Goal: Task Accomplishment & Management: Manage account settings

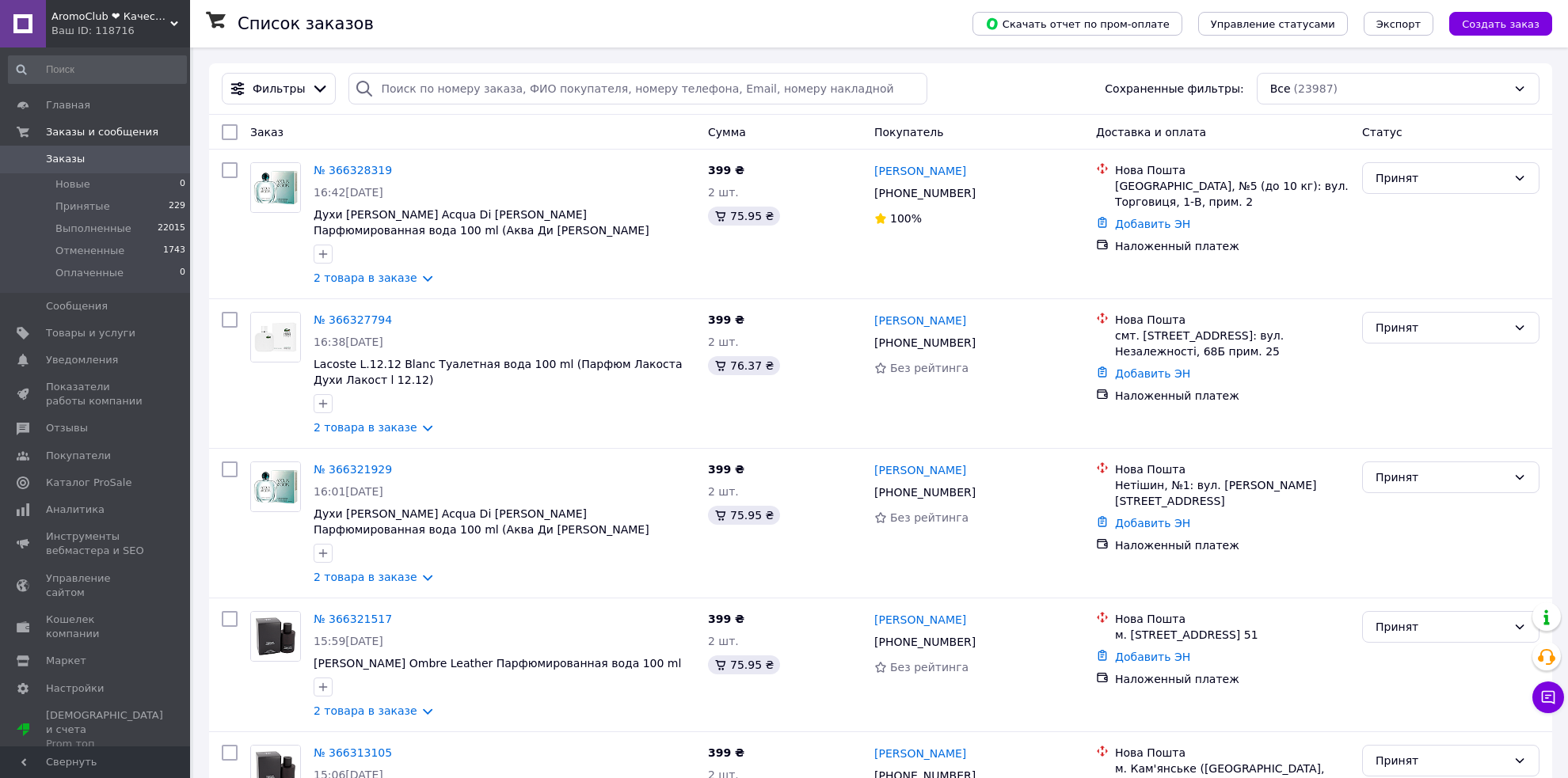
click at [116, 22] on span "AromoClub ❤ Качественная парфюмерия в Украине" at bounding box center [111, 17] width 119 height 14
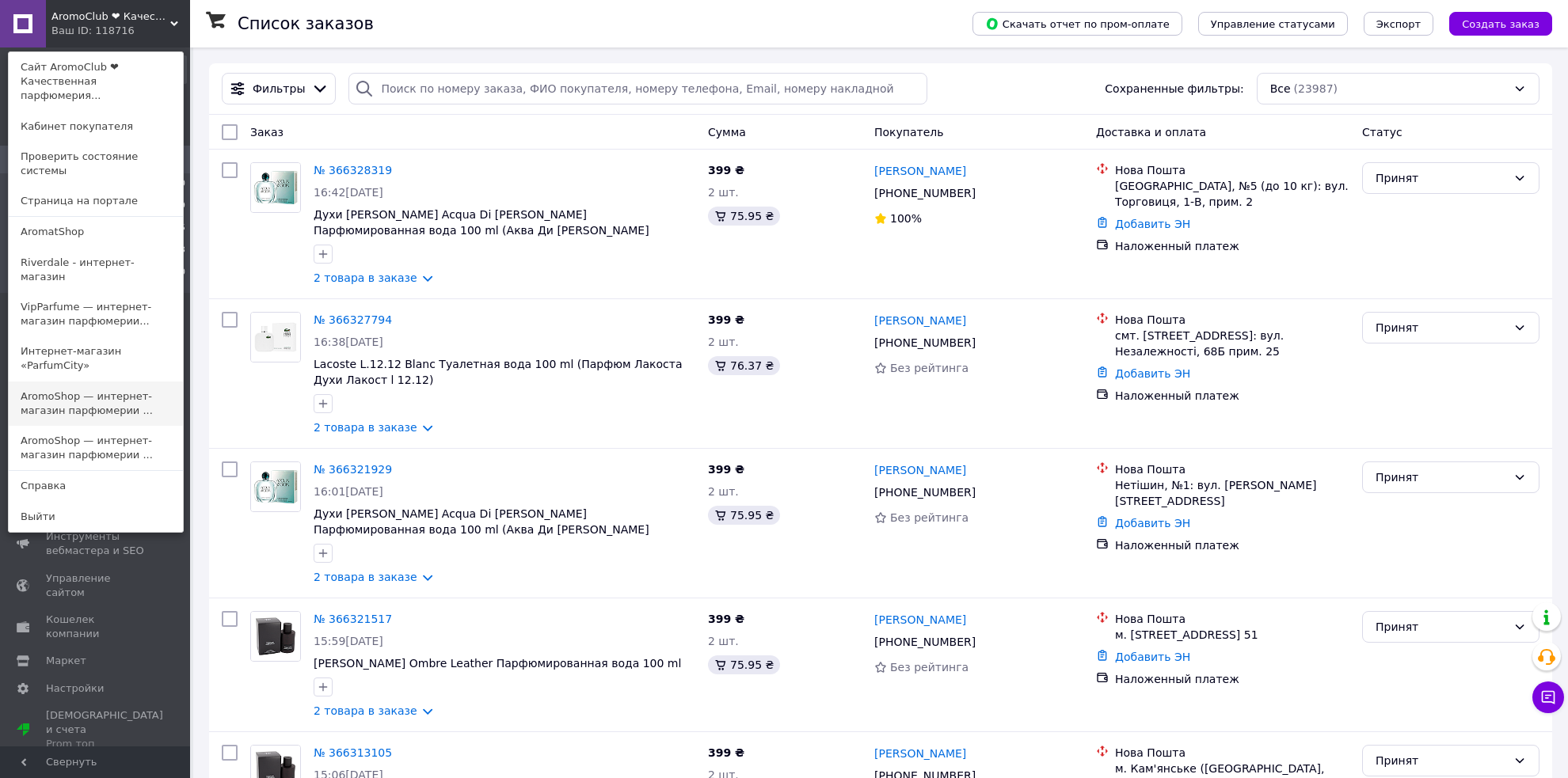
click at [116, 382] on link "AromoShop — интернет-магазин парфюмерии ..." at bounding box center [96, 404] width 174 height 44
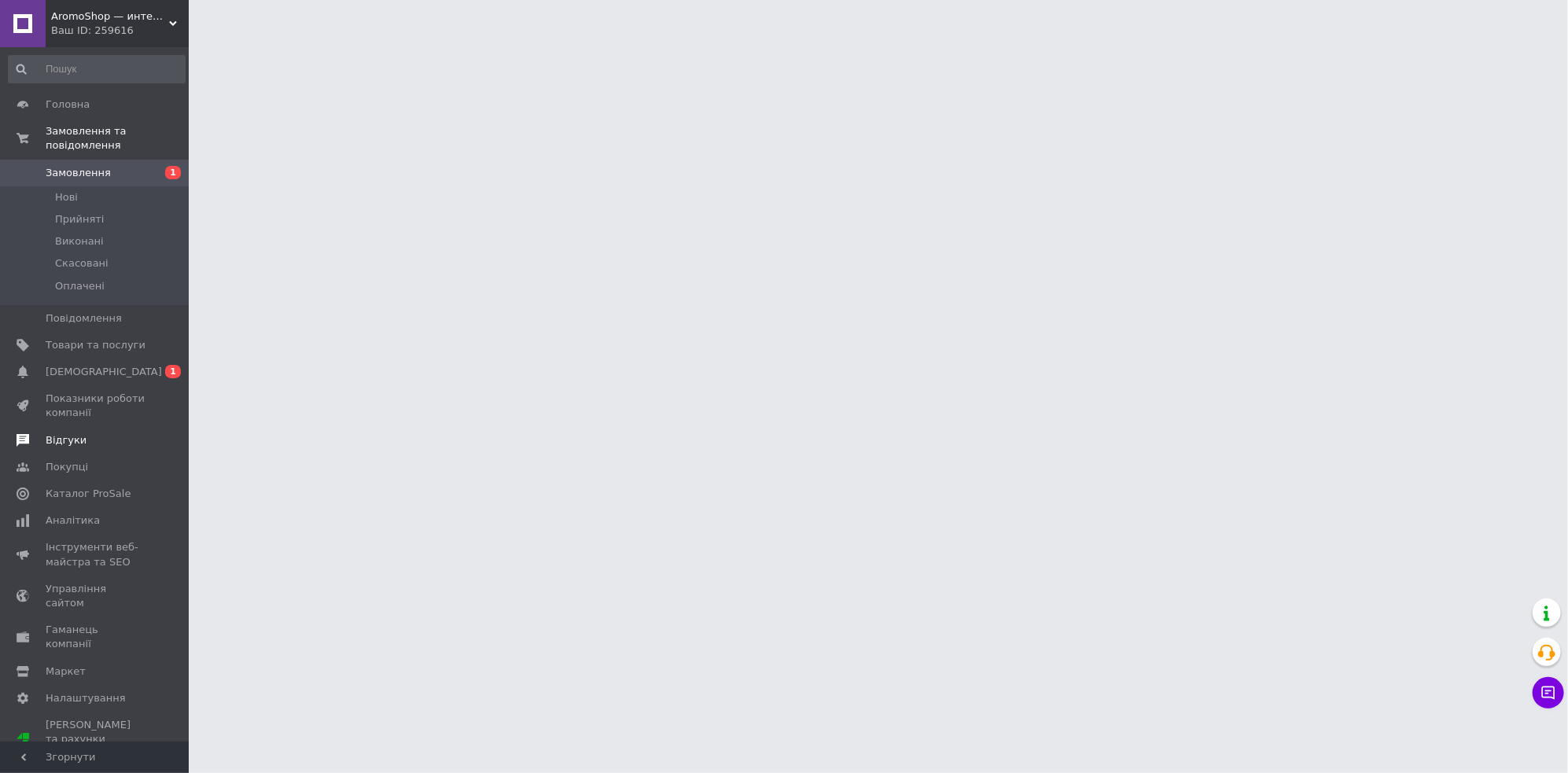
click at [116, 434] on span "Відгуки" at bounding box center [95, 441] width 100 height 14
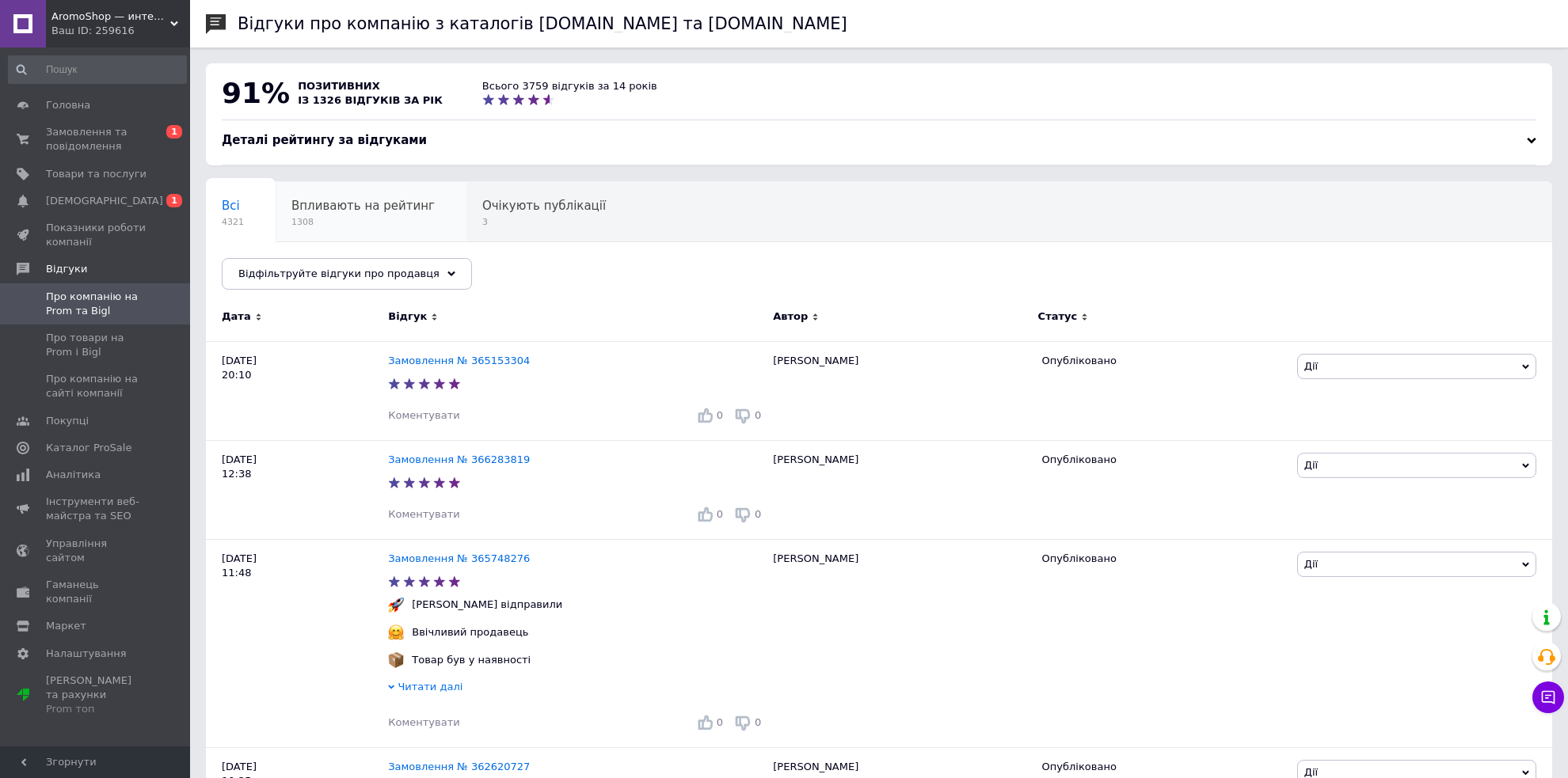
click at [408, 213] on span "Впливають на рейтинг" at bounding box center [363, 205] width 143 height 14
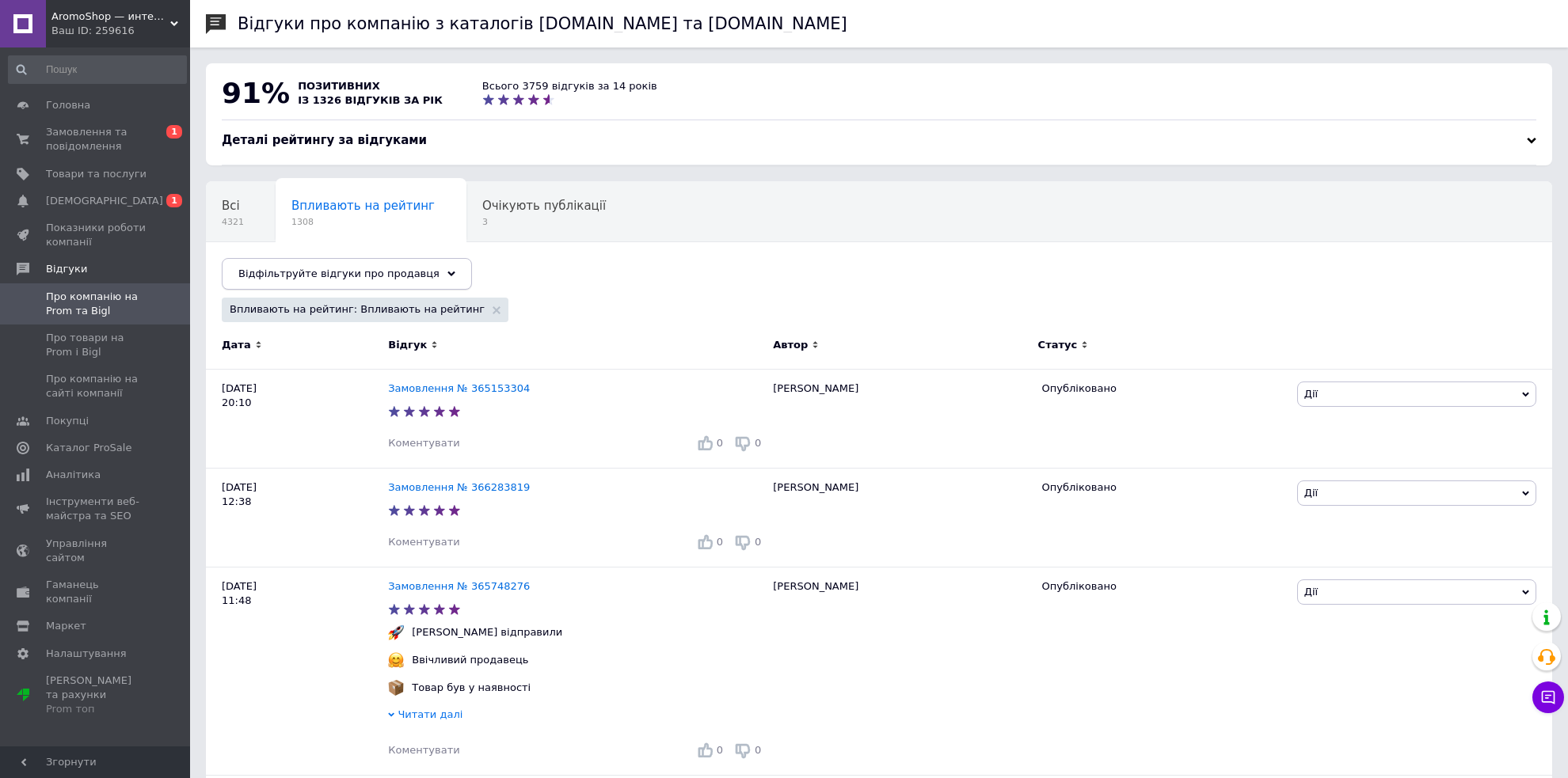
click at [404, 281] on div "Відфільтруйте відгуки про продавця" at bounding box center [346, 274] width 250 height 32
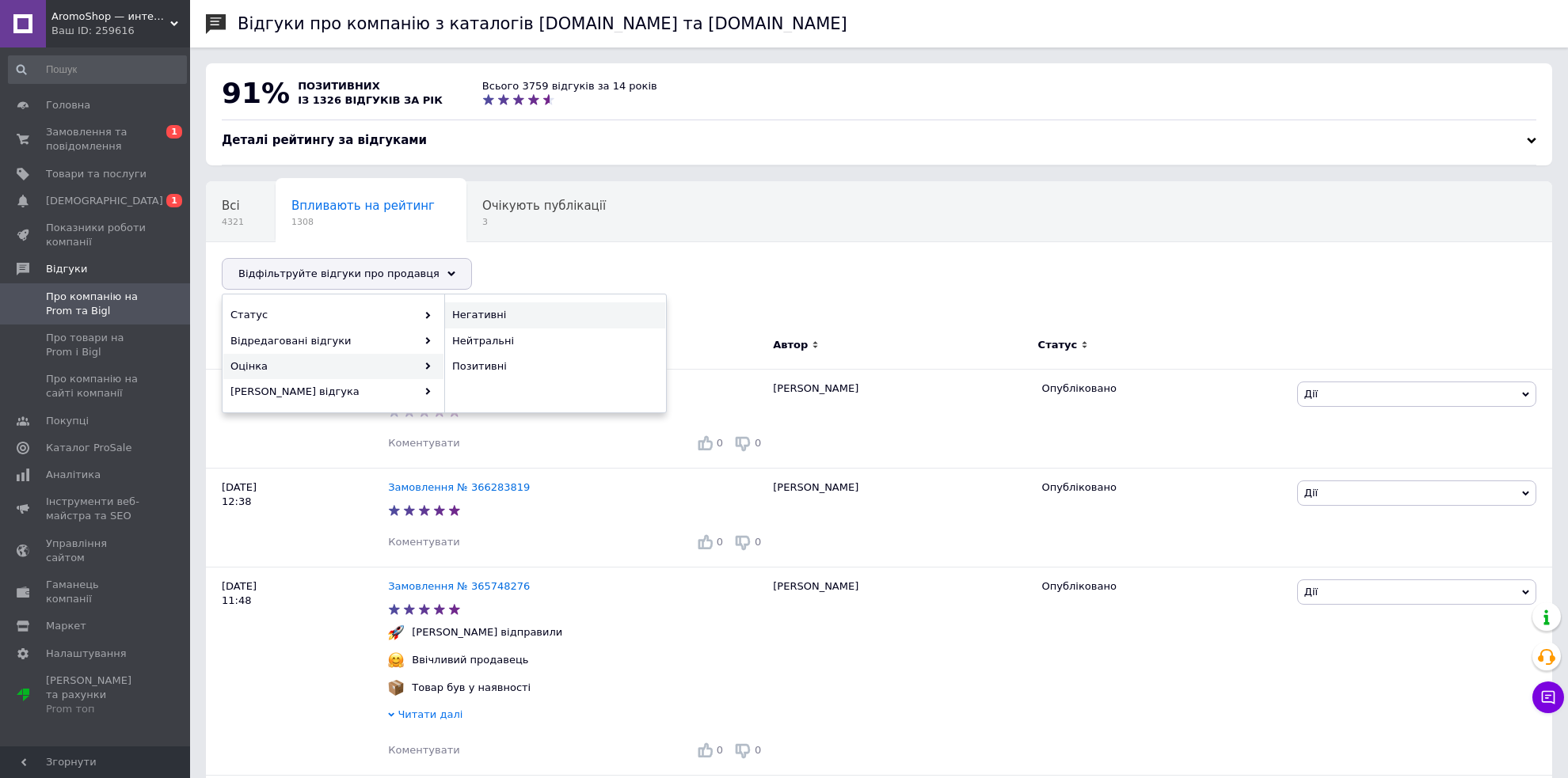
click at [483, 310] on span "Негативні" at bounding box center [553, 315] width 202 height 14
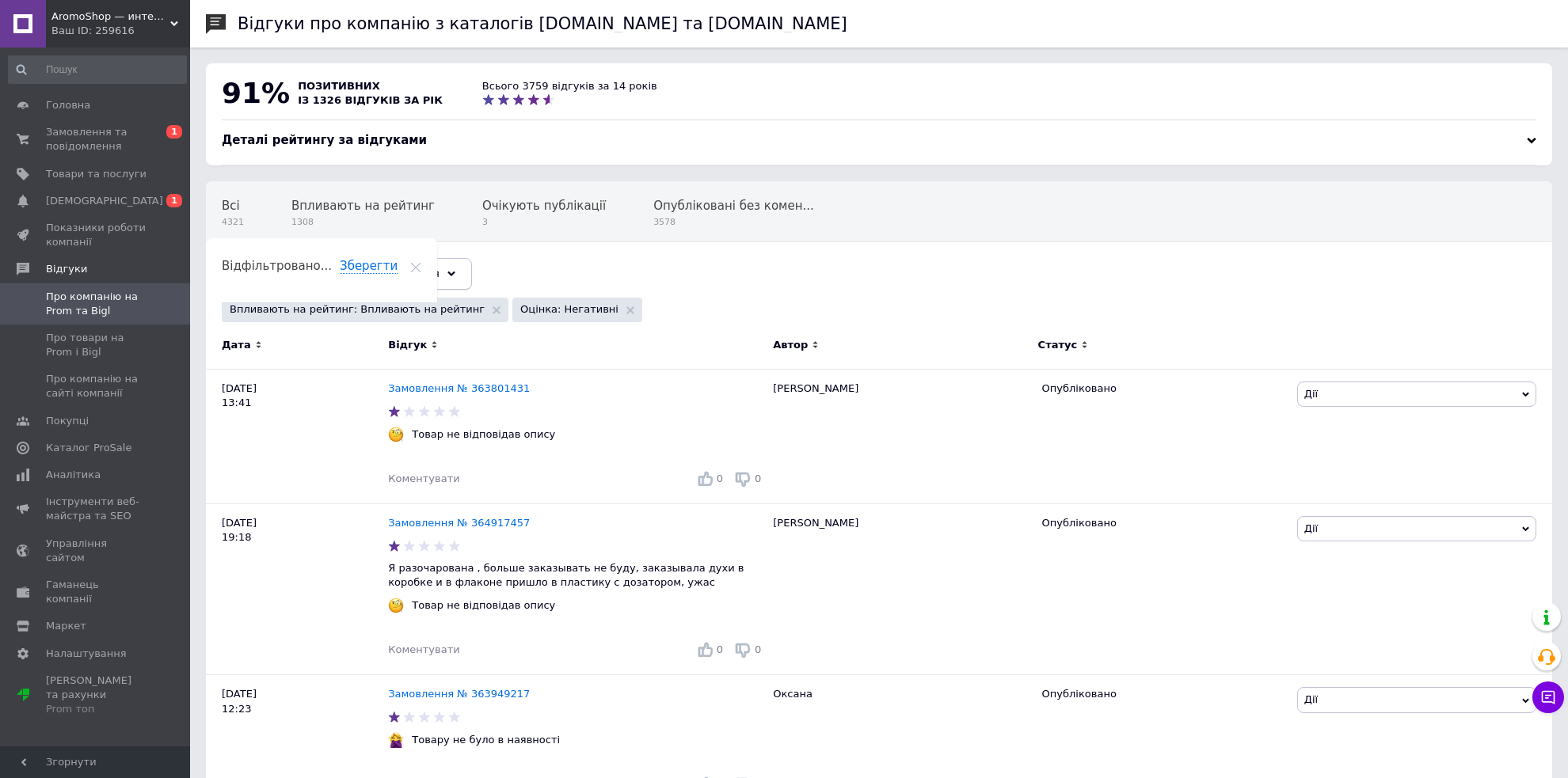
click at [372, 281] on div "Відфільтруйте відгуки про продавця" at bounding box center [346, 274] width 250 height 32
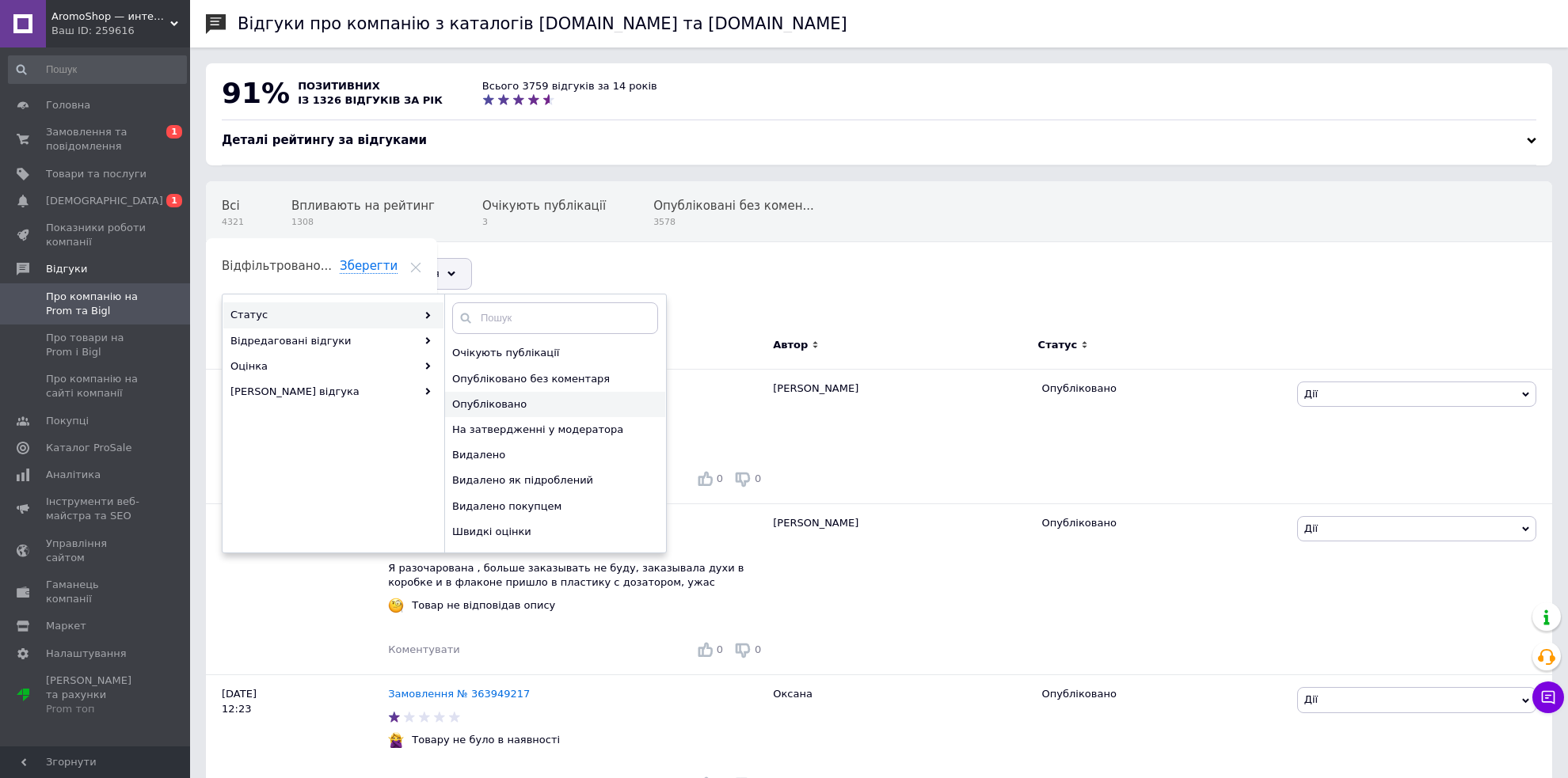
click at [552, 407] on span "Опубліковано" at bounding box center [553, 405] width 202 height 14
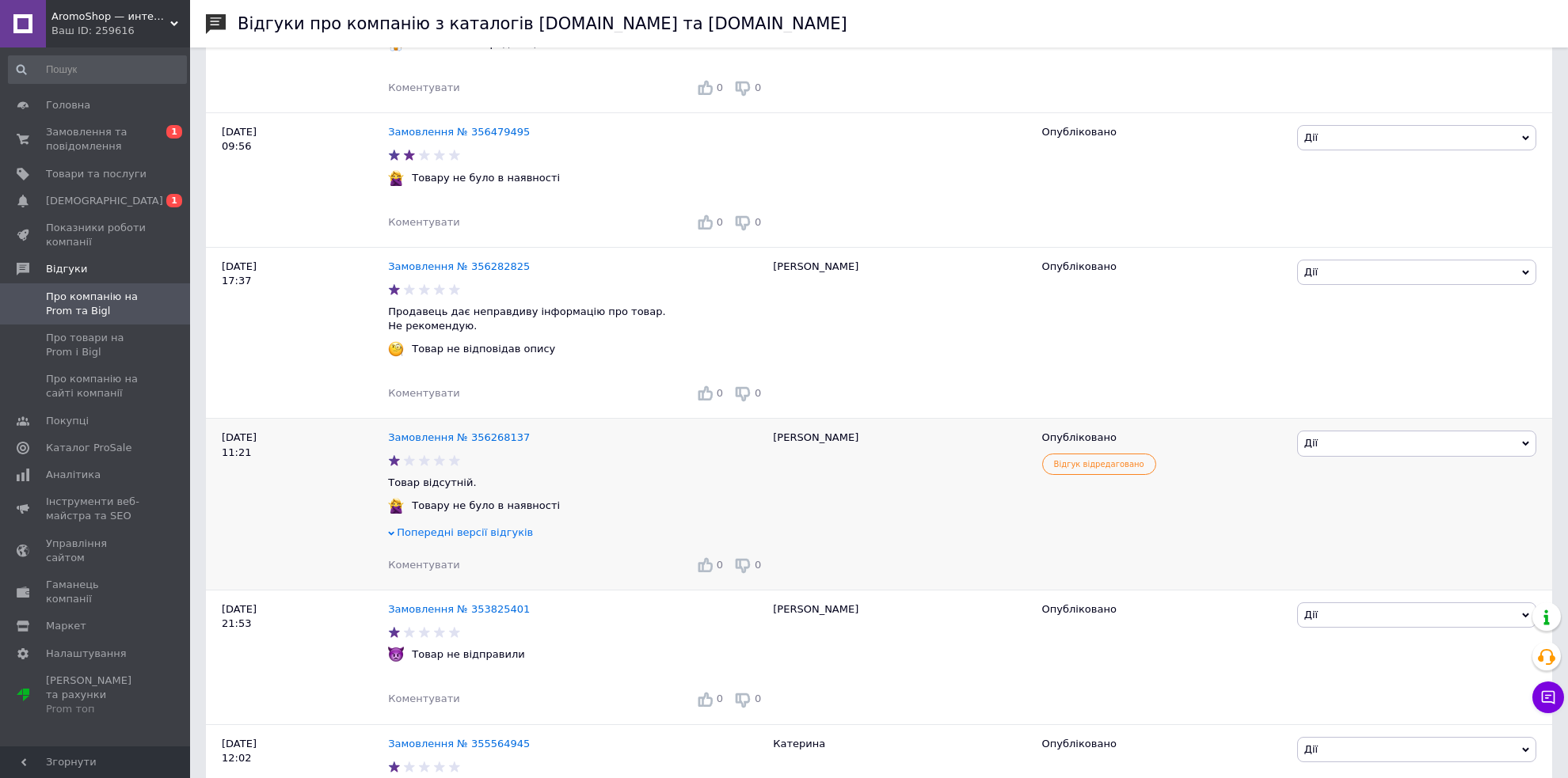
scroll to position [3085, 0]
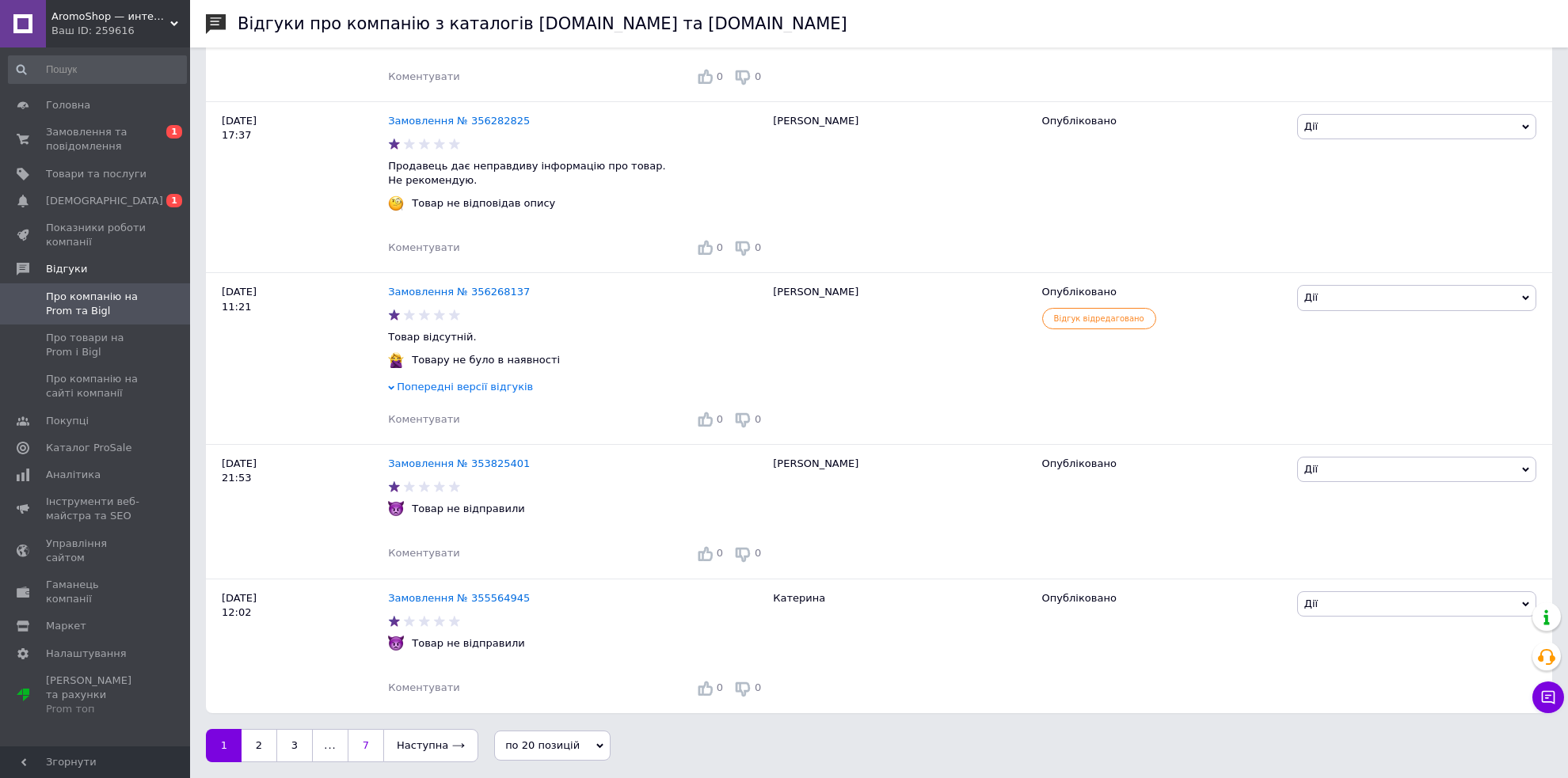
click at [358, 745] on link "7" at bounding box center [365, 746] width 36 height 33
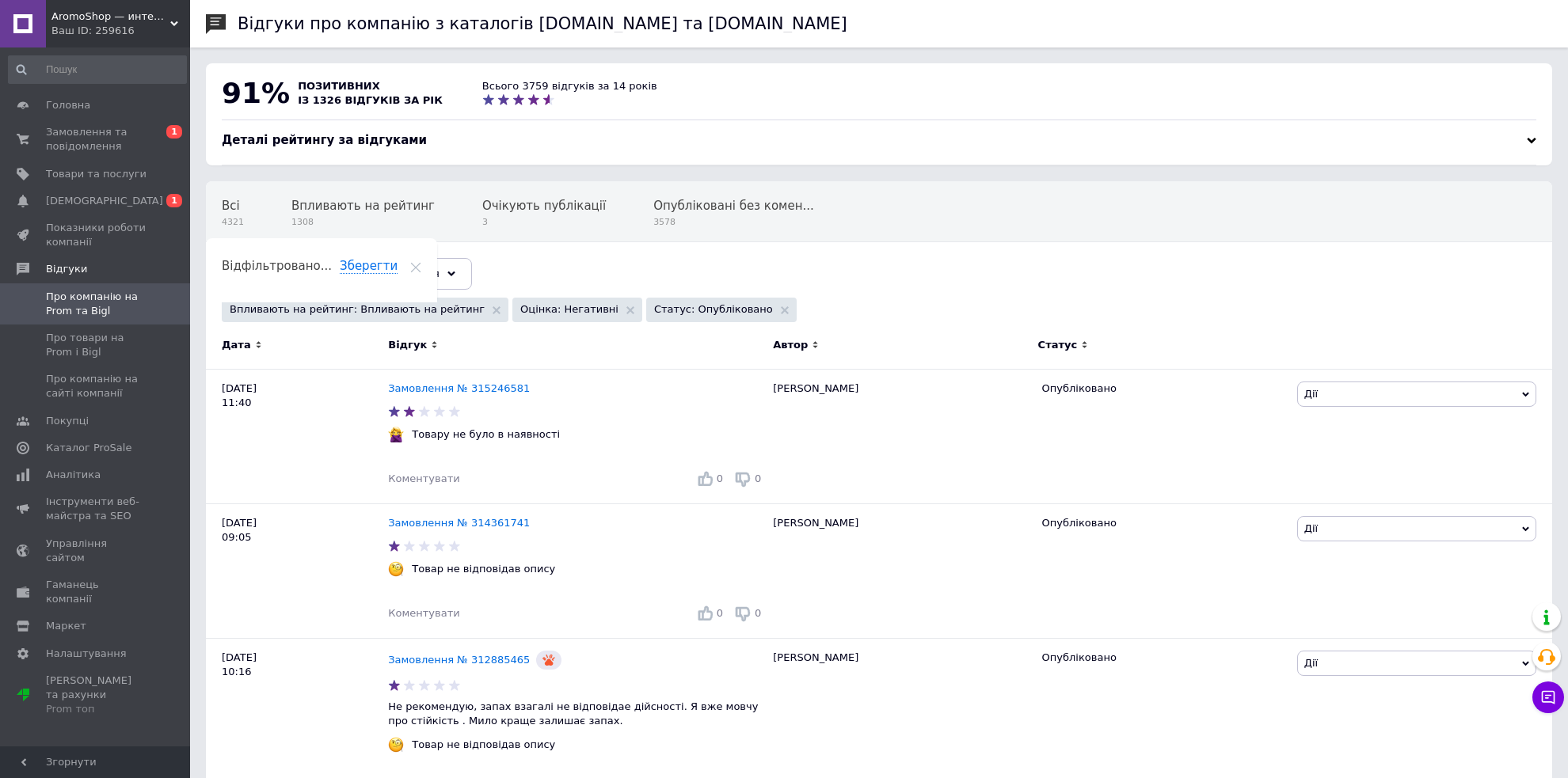
scroll to position [364, 0]
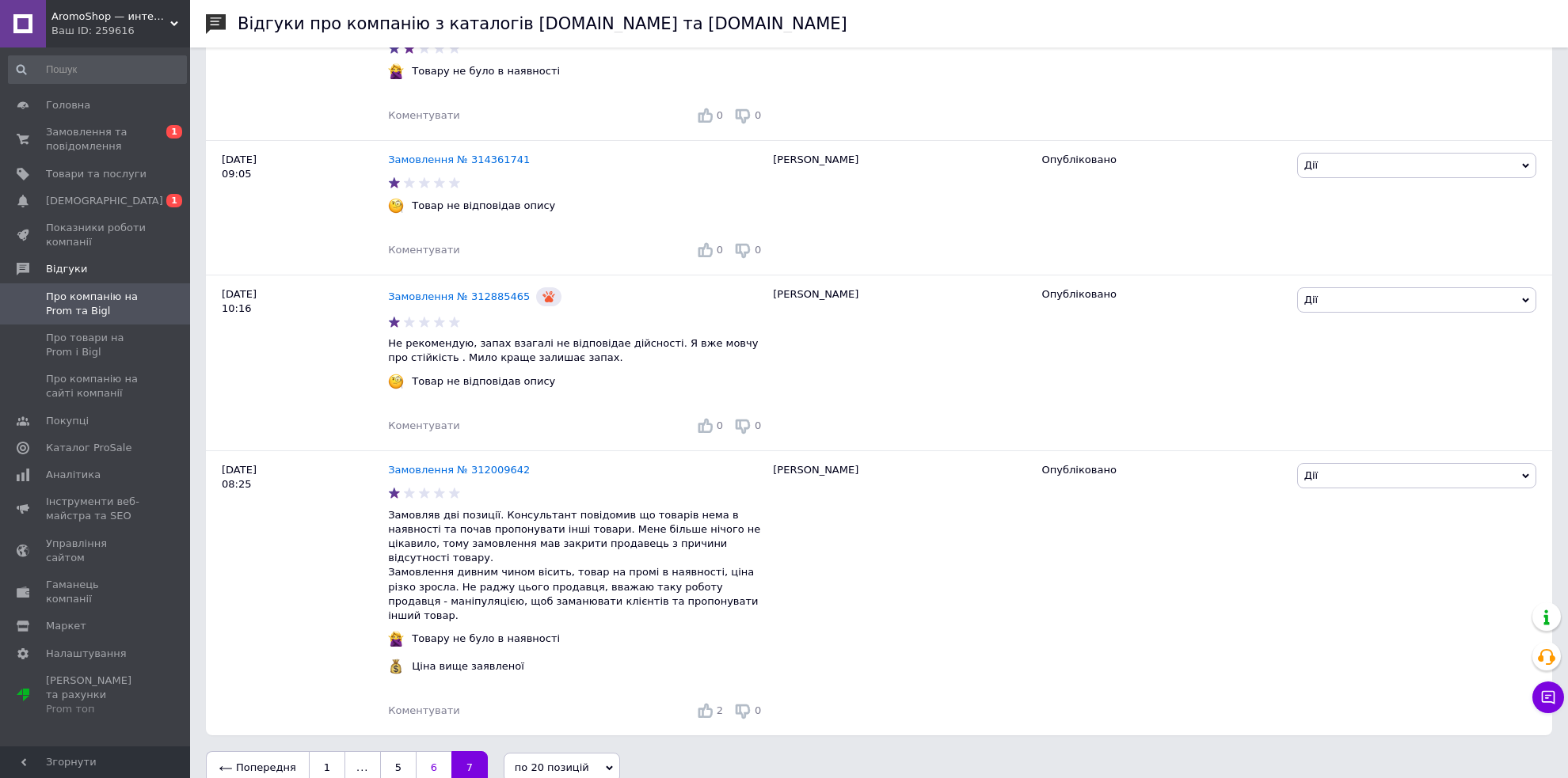
click at [427, 753] on link "6" at bounding box center [433, 768] width 36 height 33
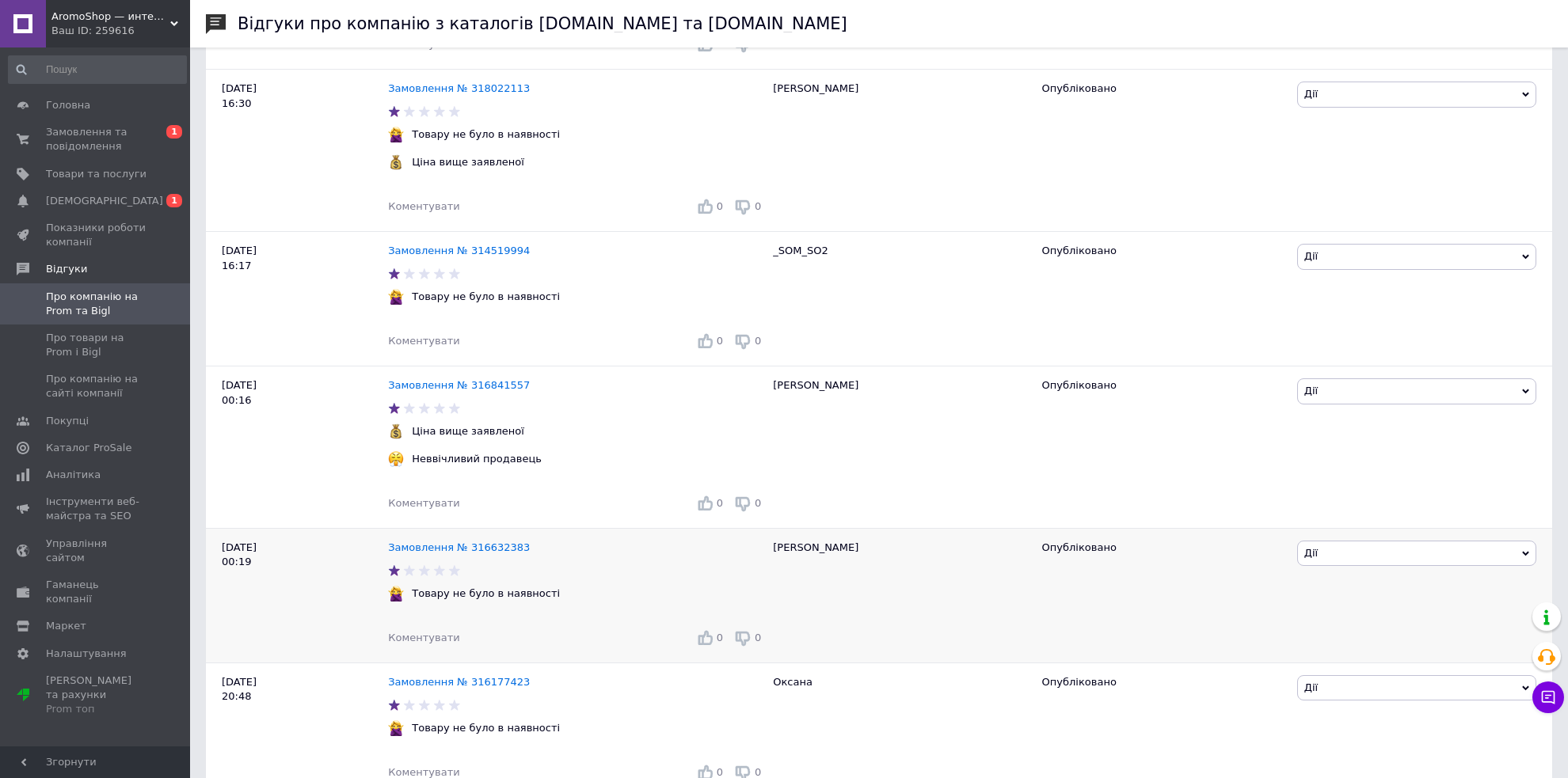
scroll to position [2828, 0]
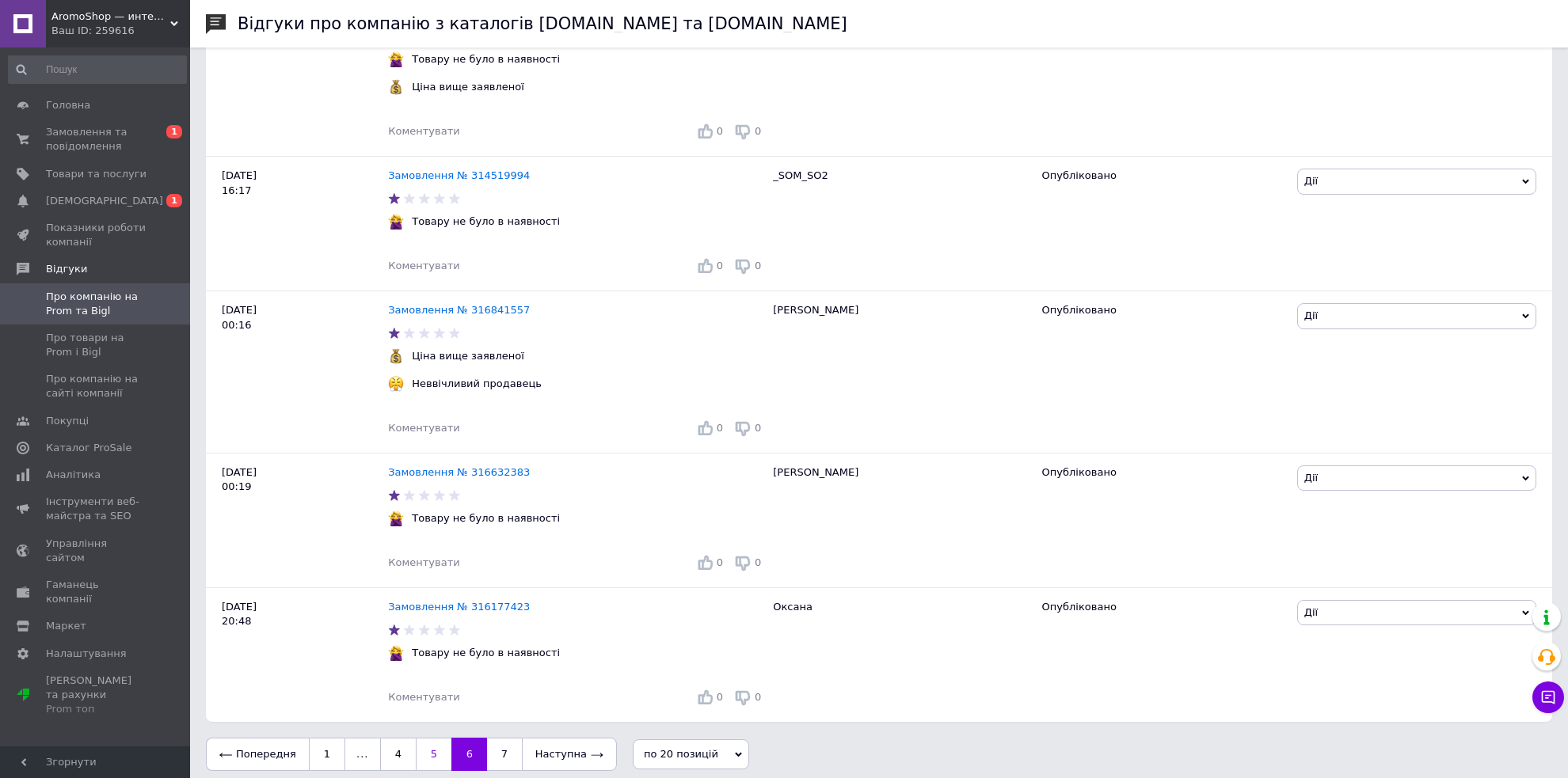
click at [437, 749] on link "5" at bounding box center [433, 754] width 36 height 33
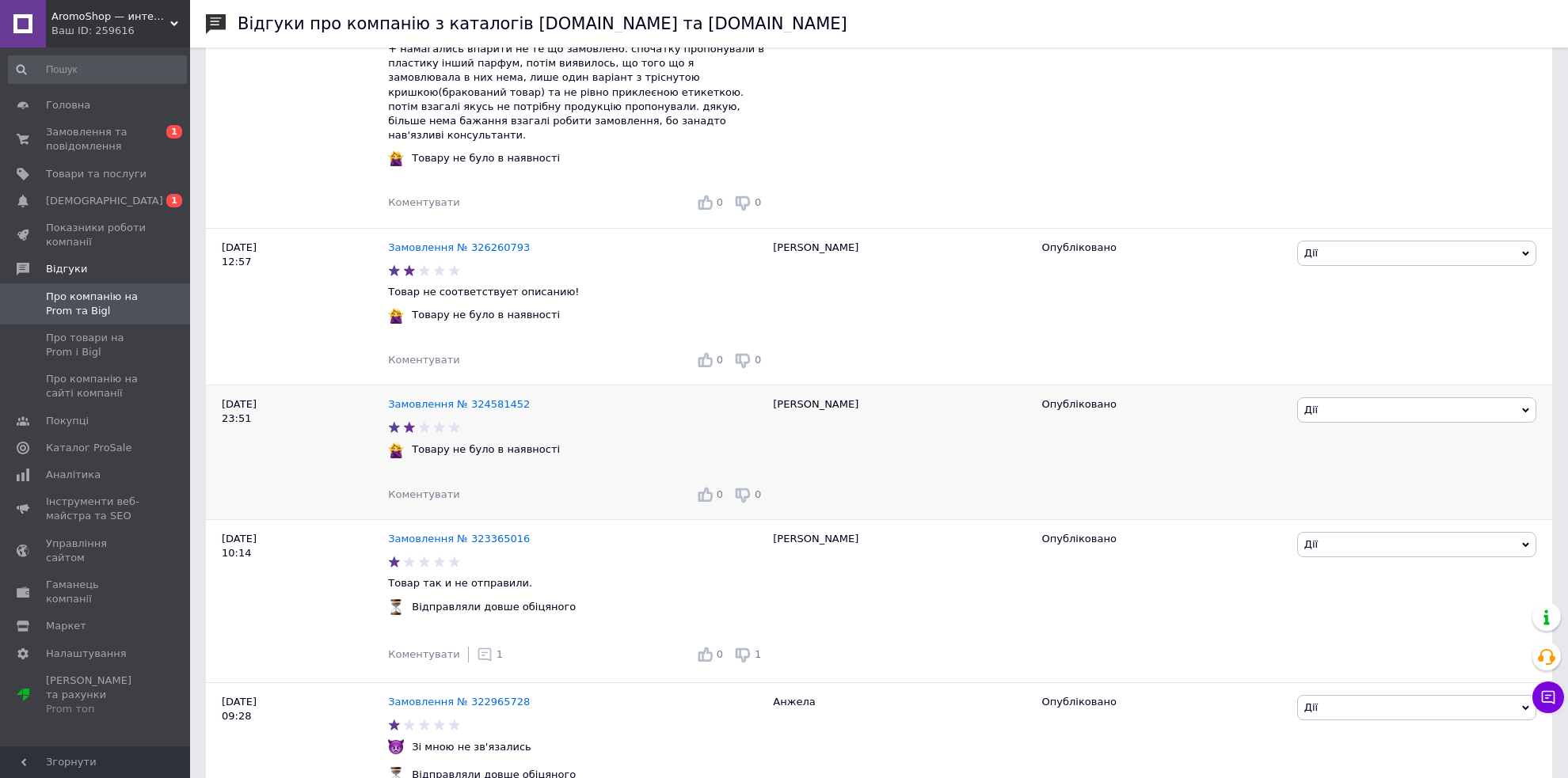
scroll to position [2938, 0]
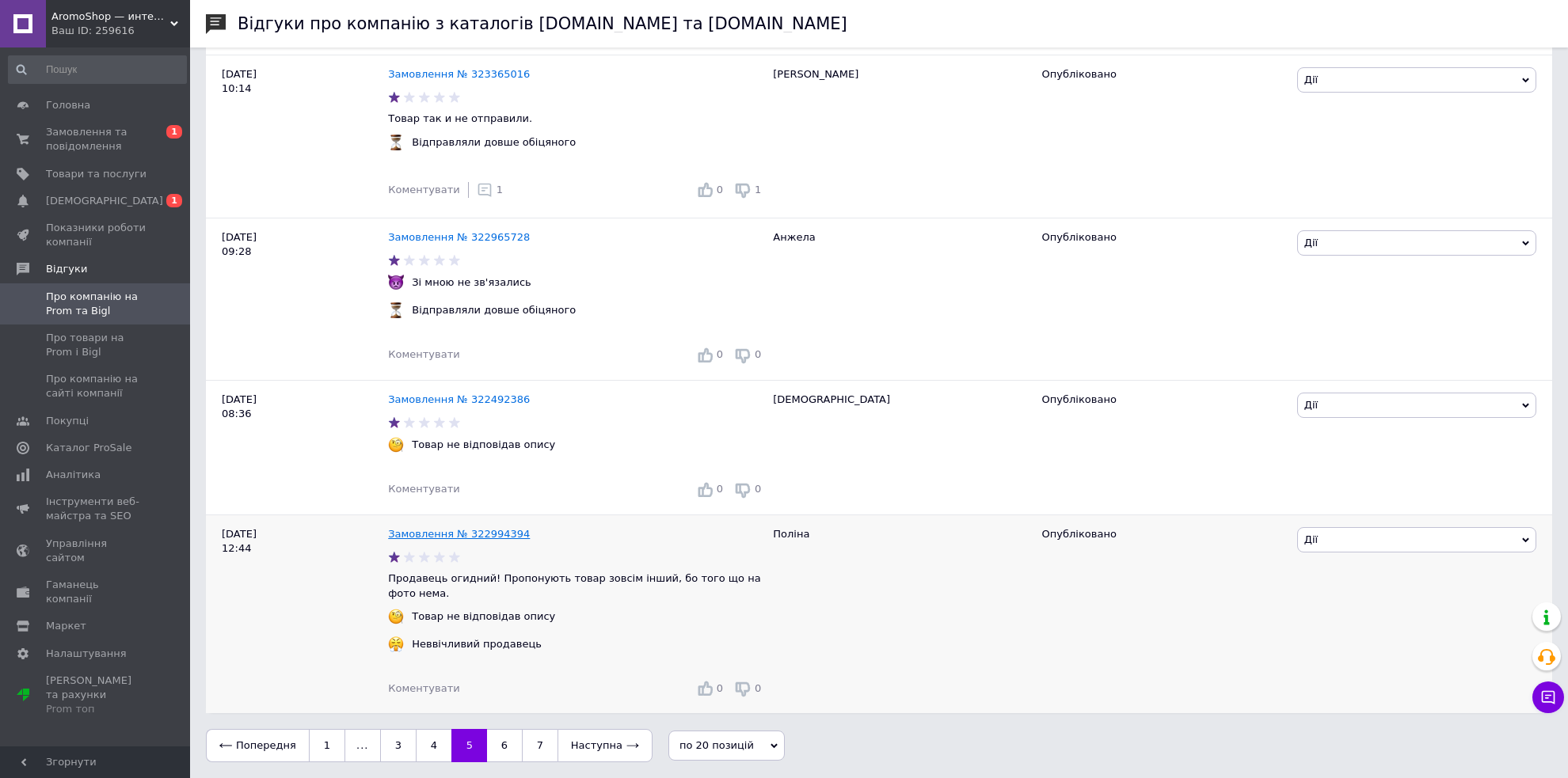
drag, startPoint x: 483, startPoint y: 538, endPoint x: 473, endPoint y: 528, distance: 14.1
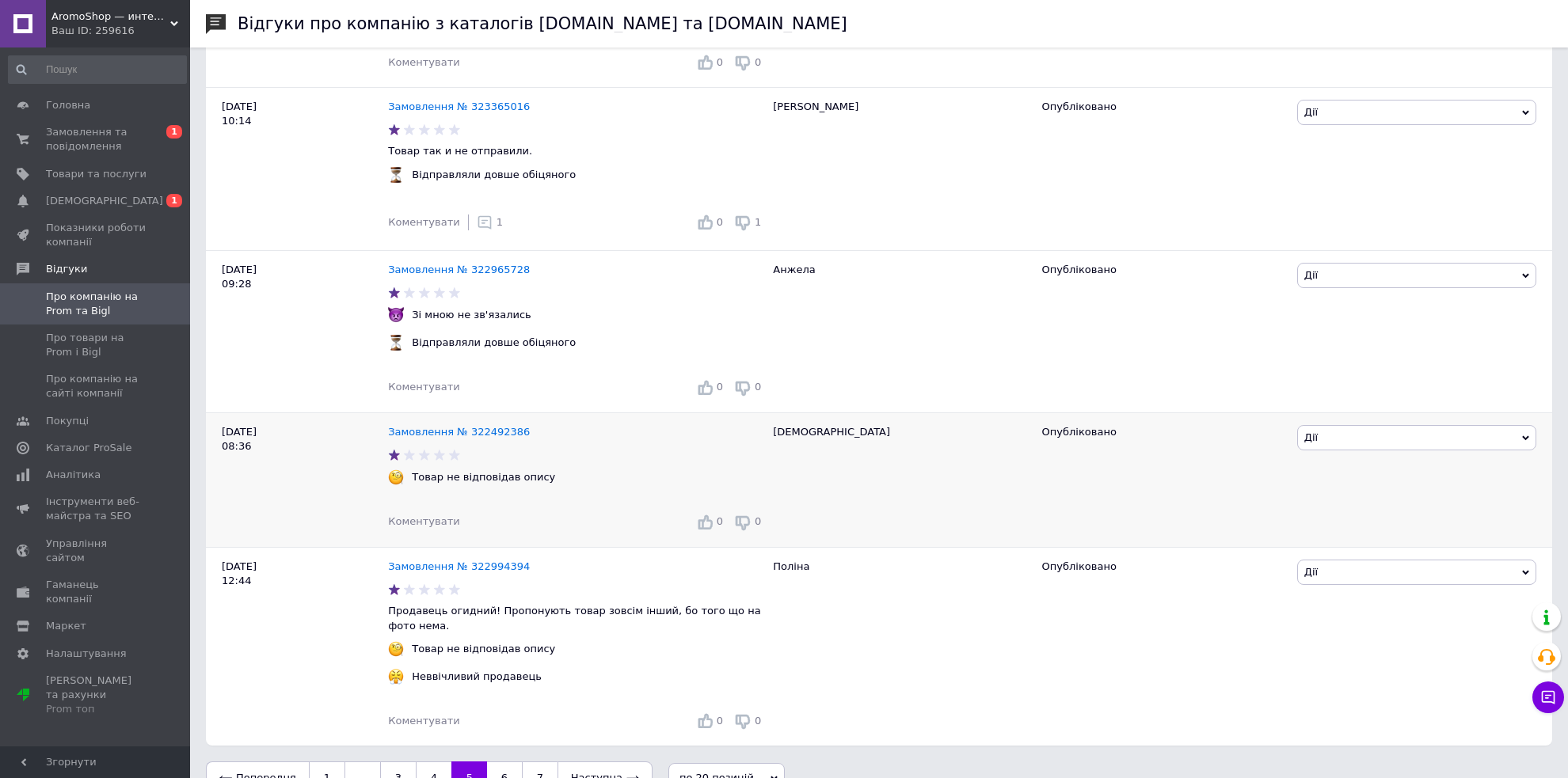
scroll to position [2859, 0]
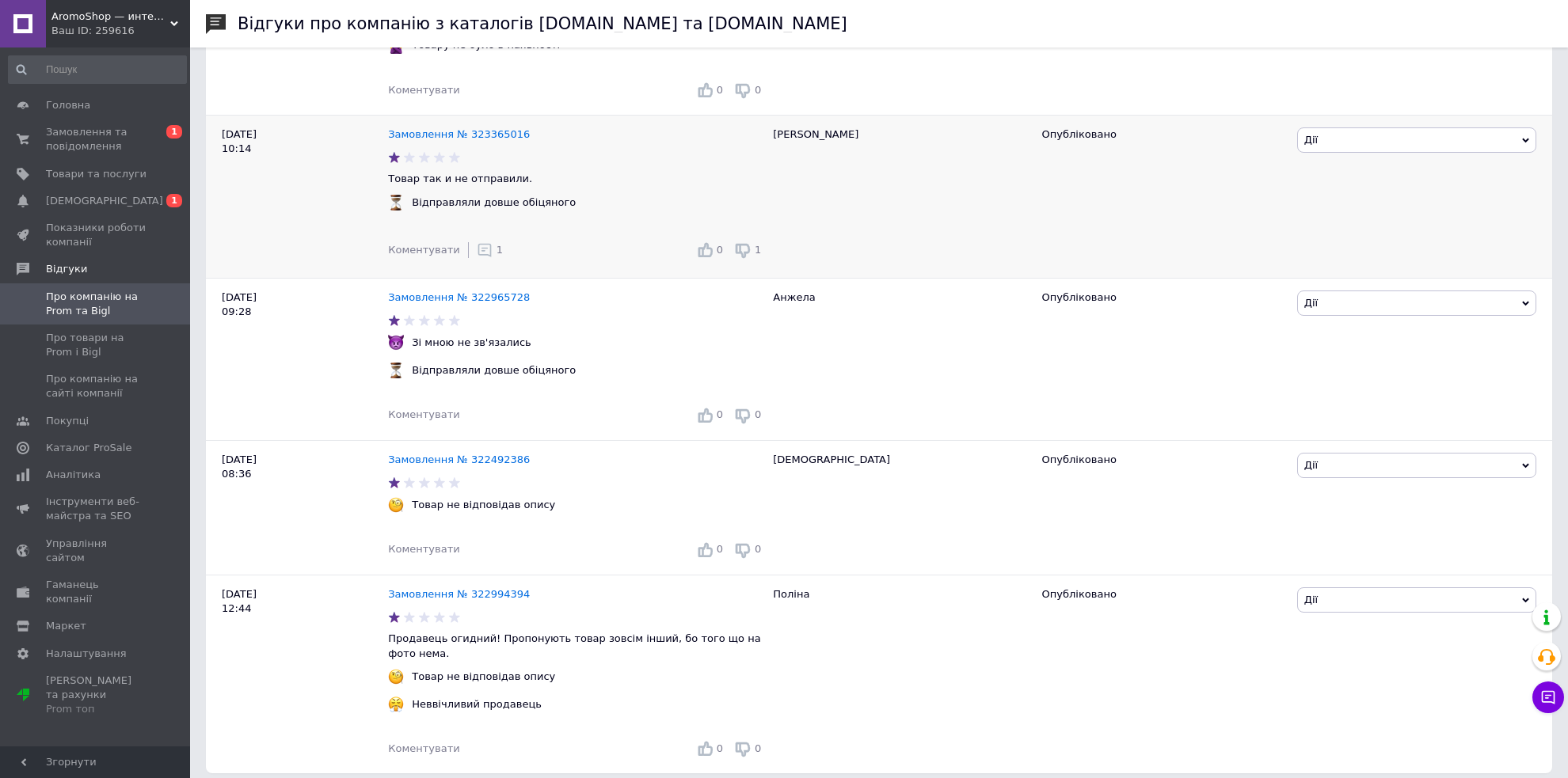
click at [477, 258] on icon at bounding box center [485, 250] width 16 height 16
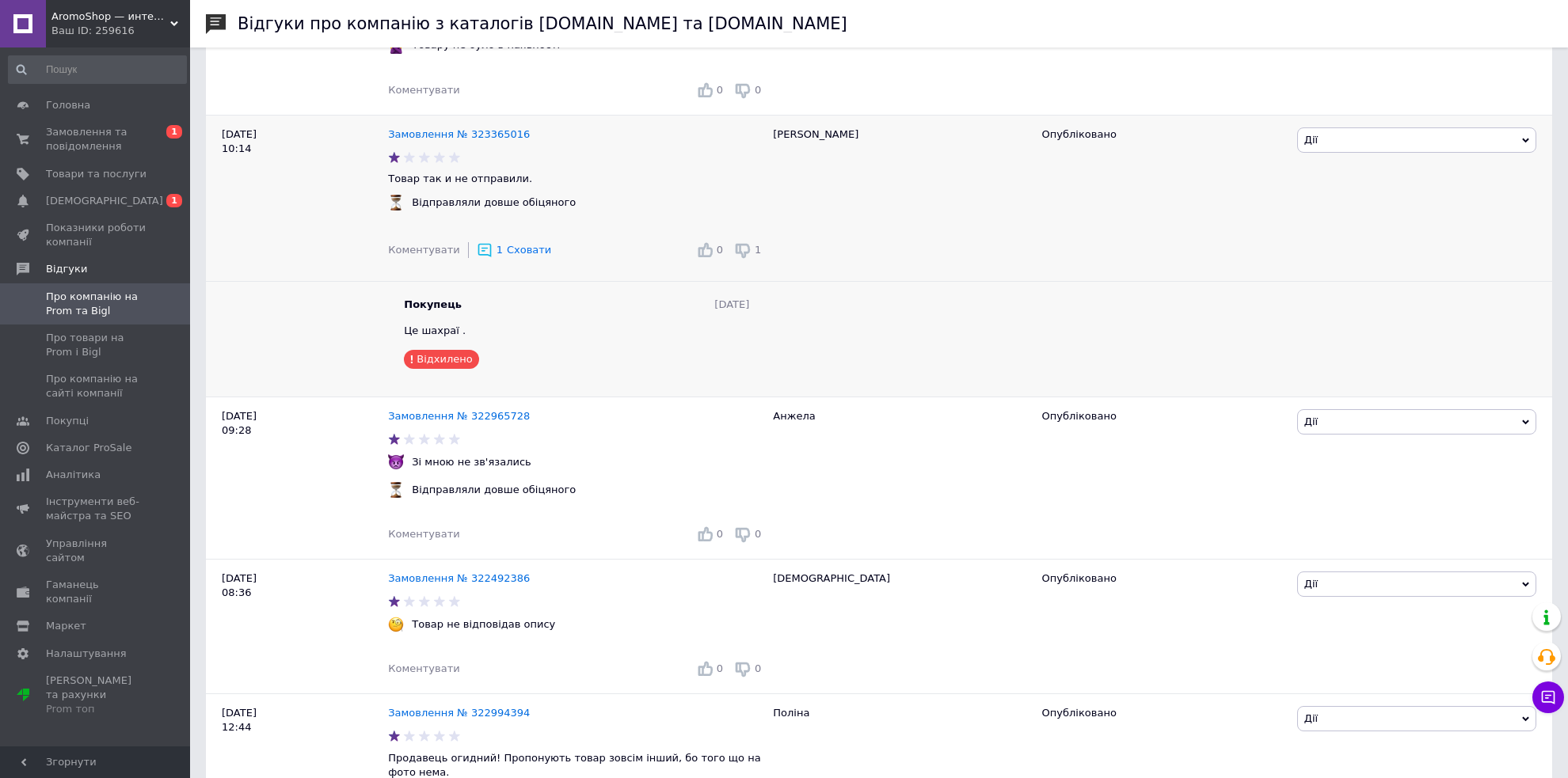
click at [477, 258] on icon at bounding box center [485, 250] width 16 height 16
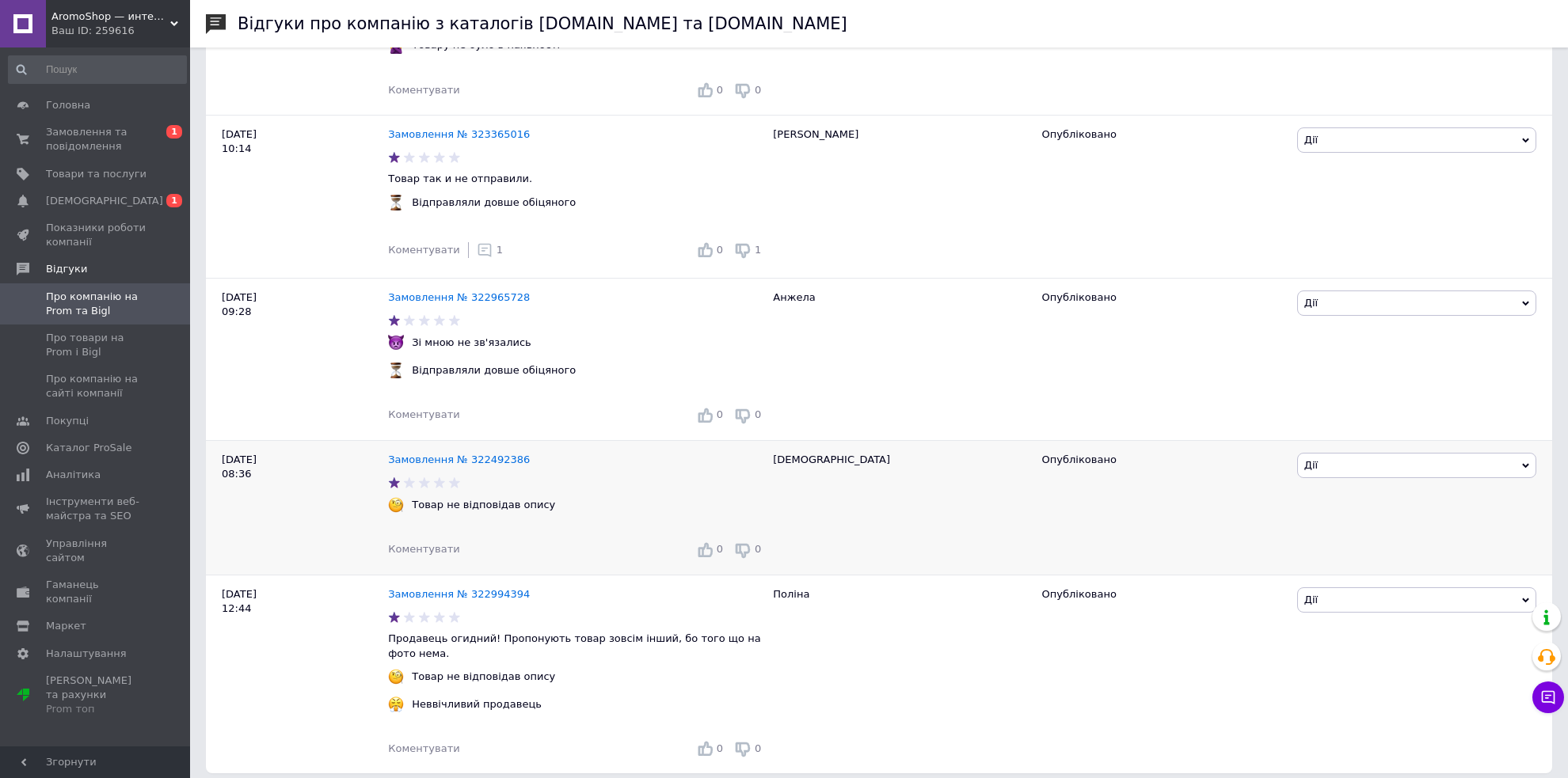
click at [1362, 479] on span "Дії" at bounding box center [1417, 465] width 239 height 25
click at [1362, 504] on li "Коментувати" at bounding box center [1417, 495] width 238 height 22
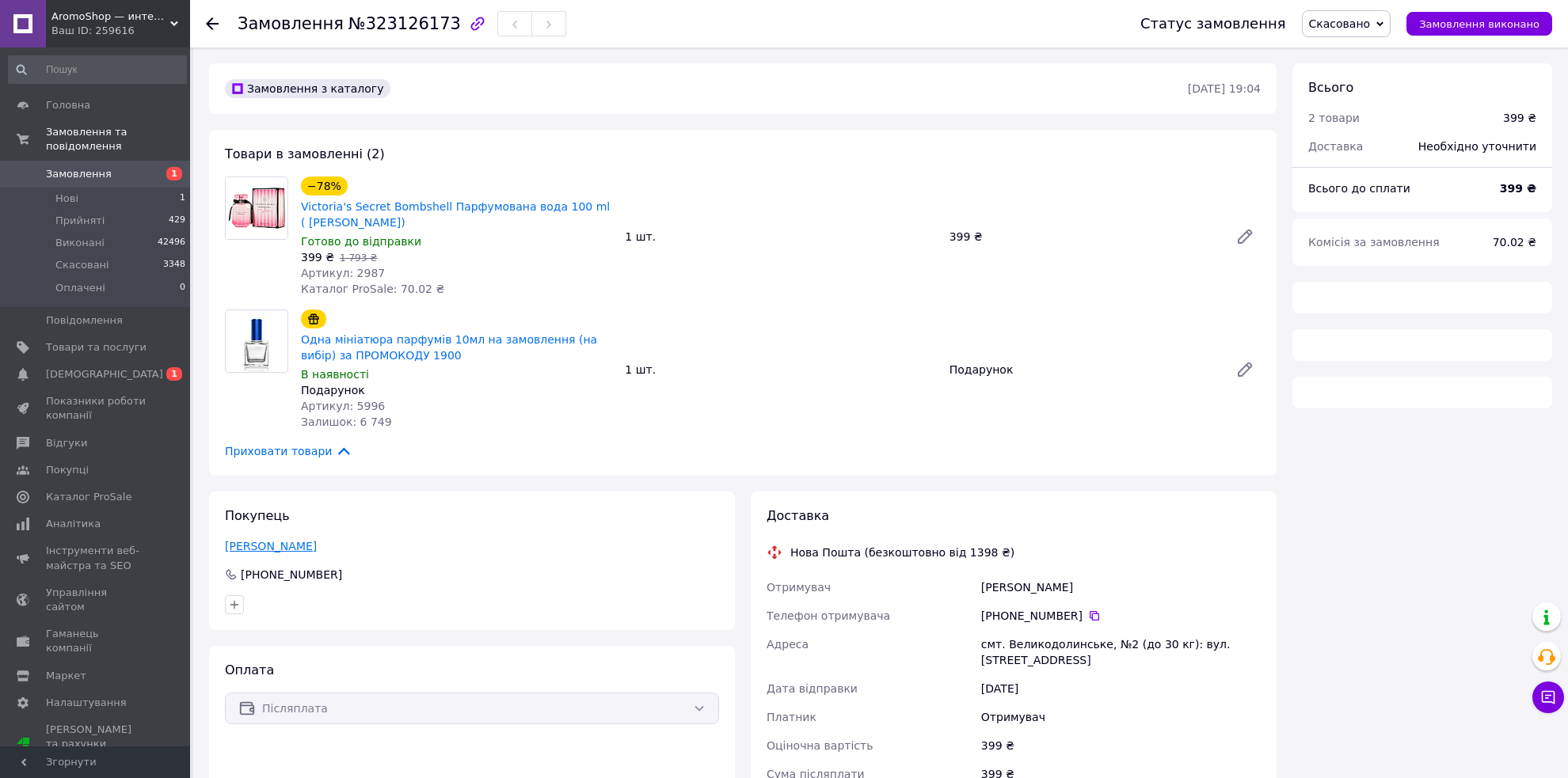
click at [291, 544] on link "Бондарев Руслан" at bounding box center [271, 546] width 92 height 12
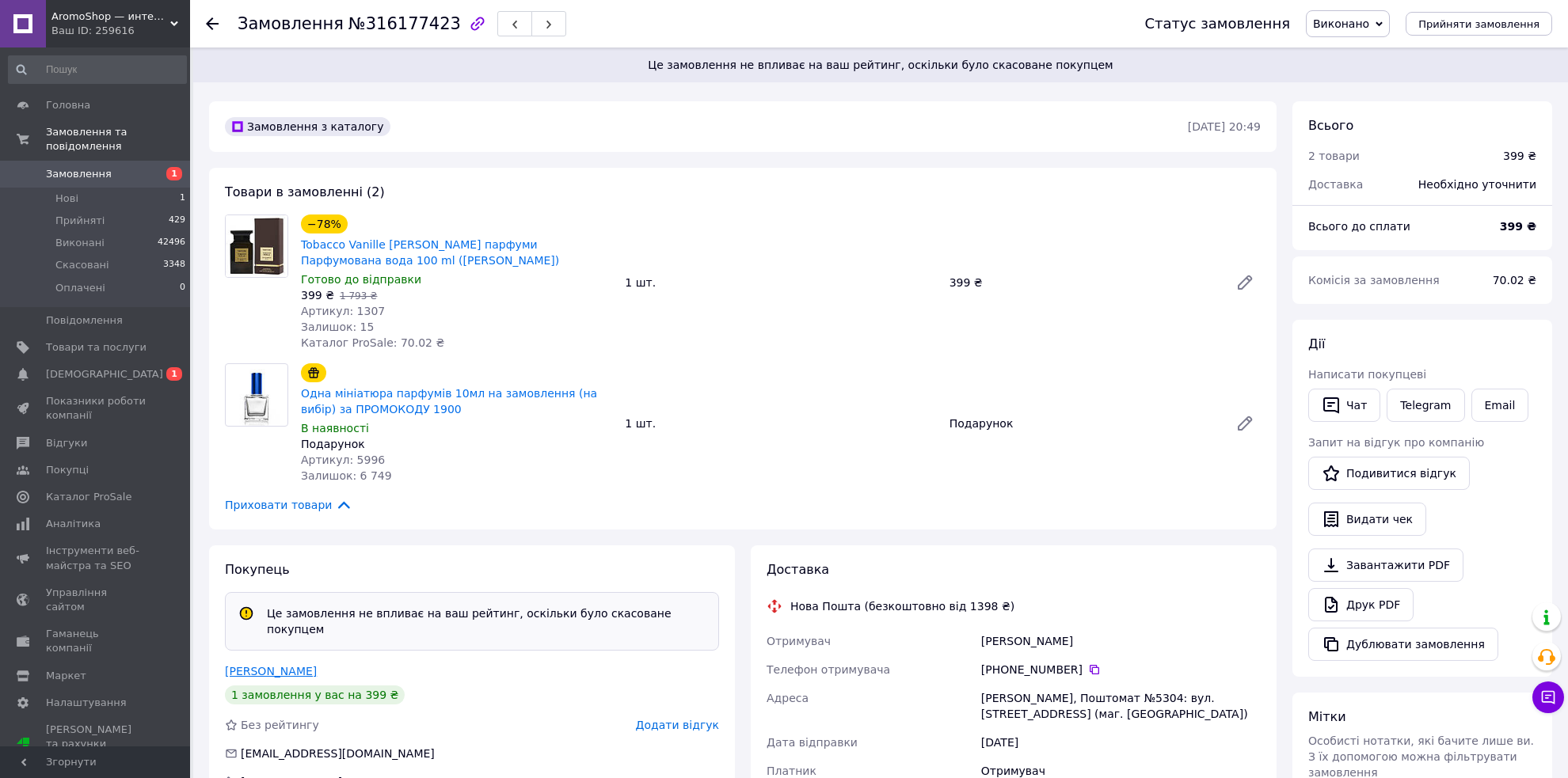
click at [300, 665] on link "Пилипишина Оксана" at bounding box center [271, 671] width 92 height 12
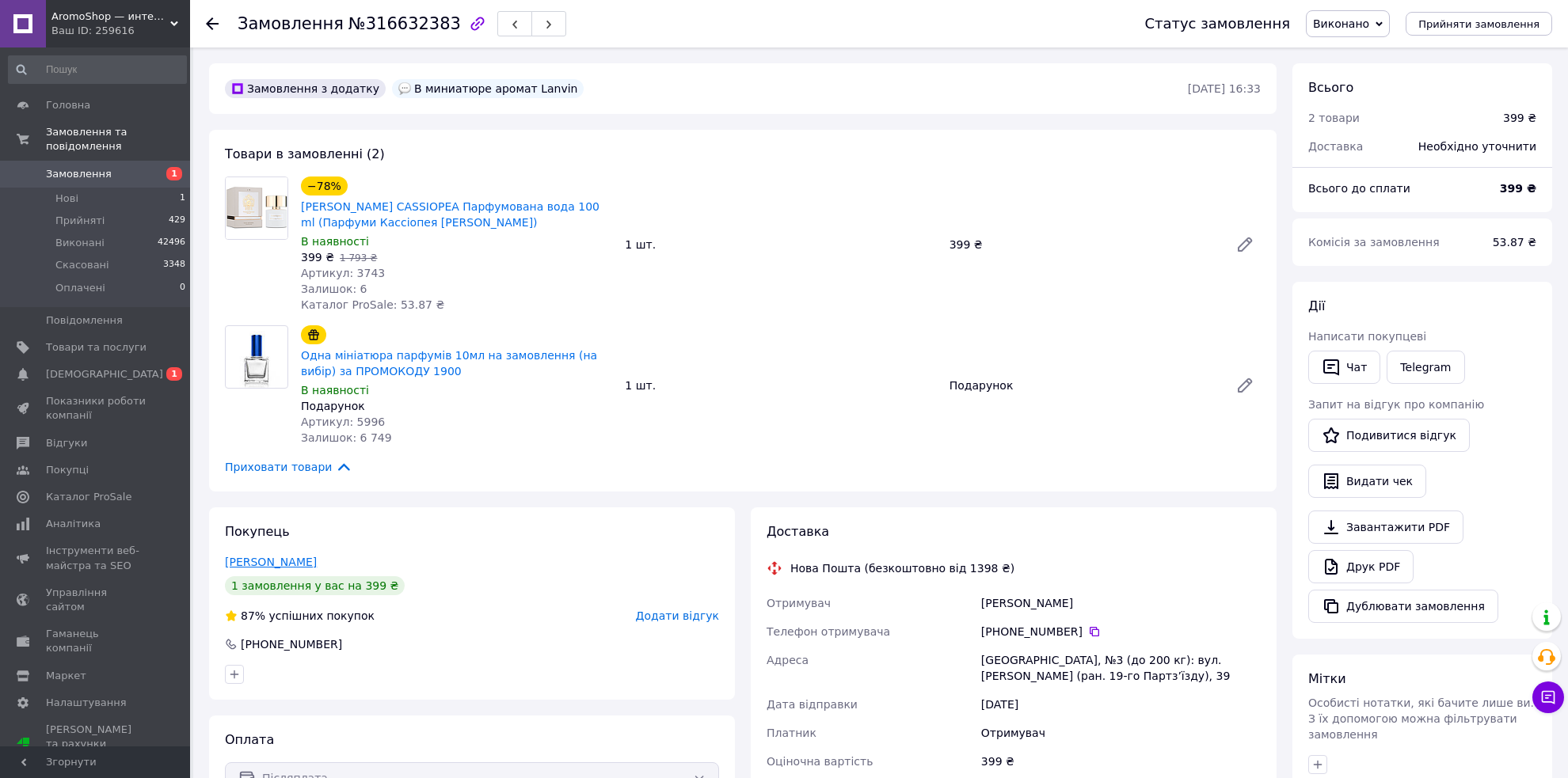
click at [294, 565] on link "Попова Екатерина" at bounding box center [271, 562] width 92 height 12
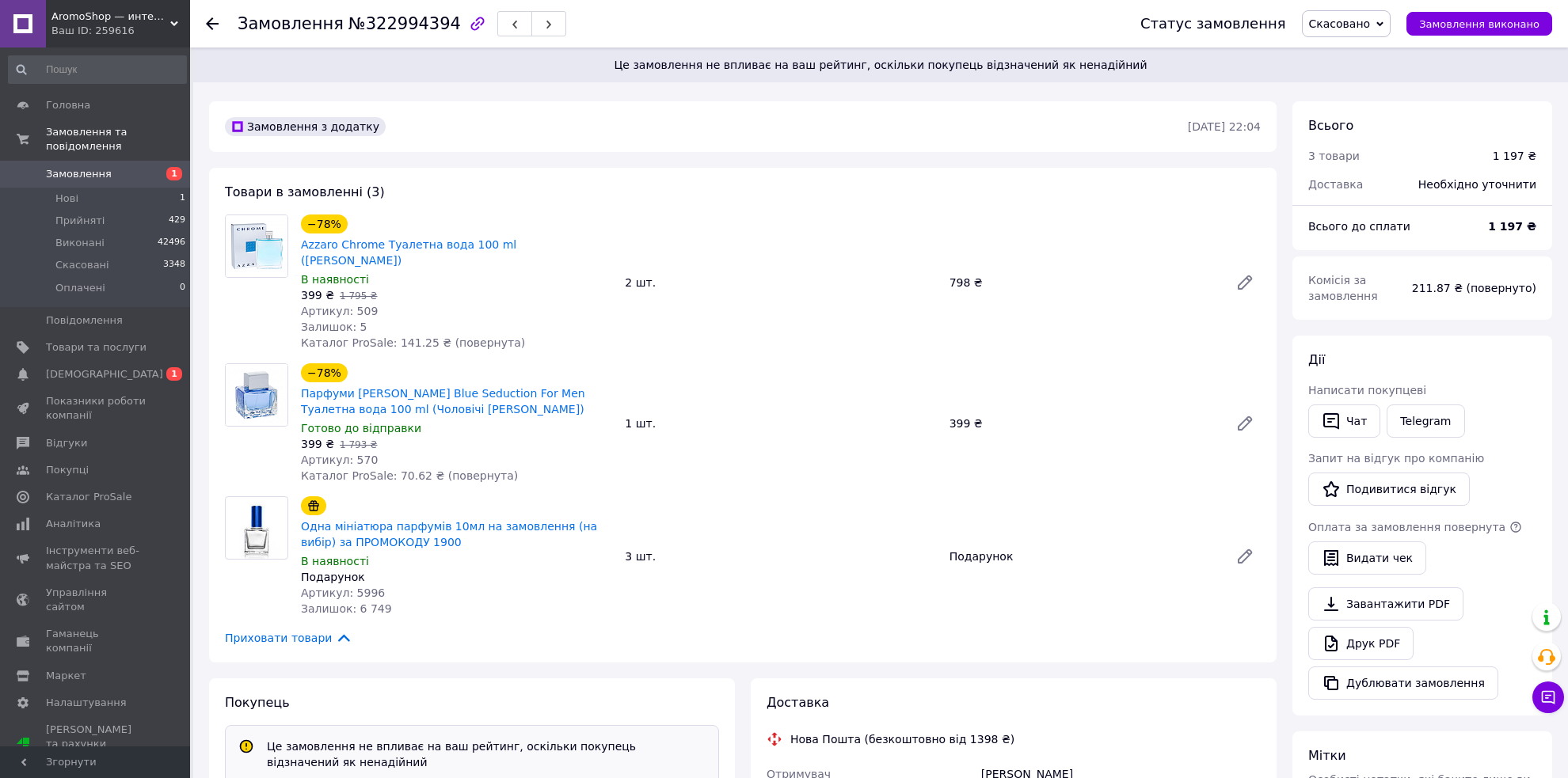
scroll to position [238, 0]
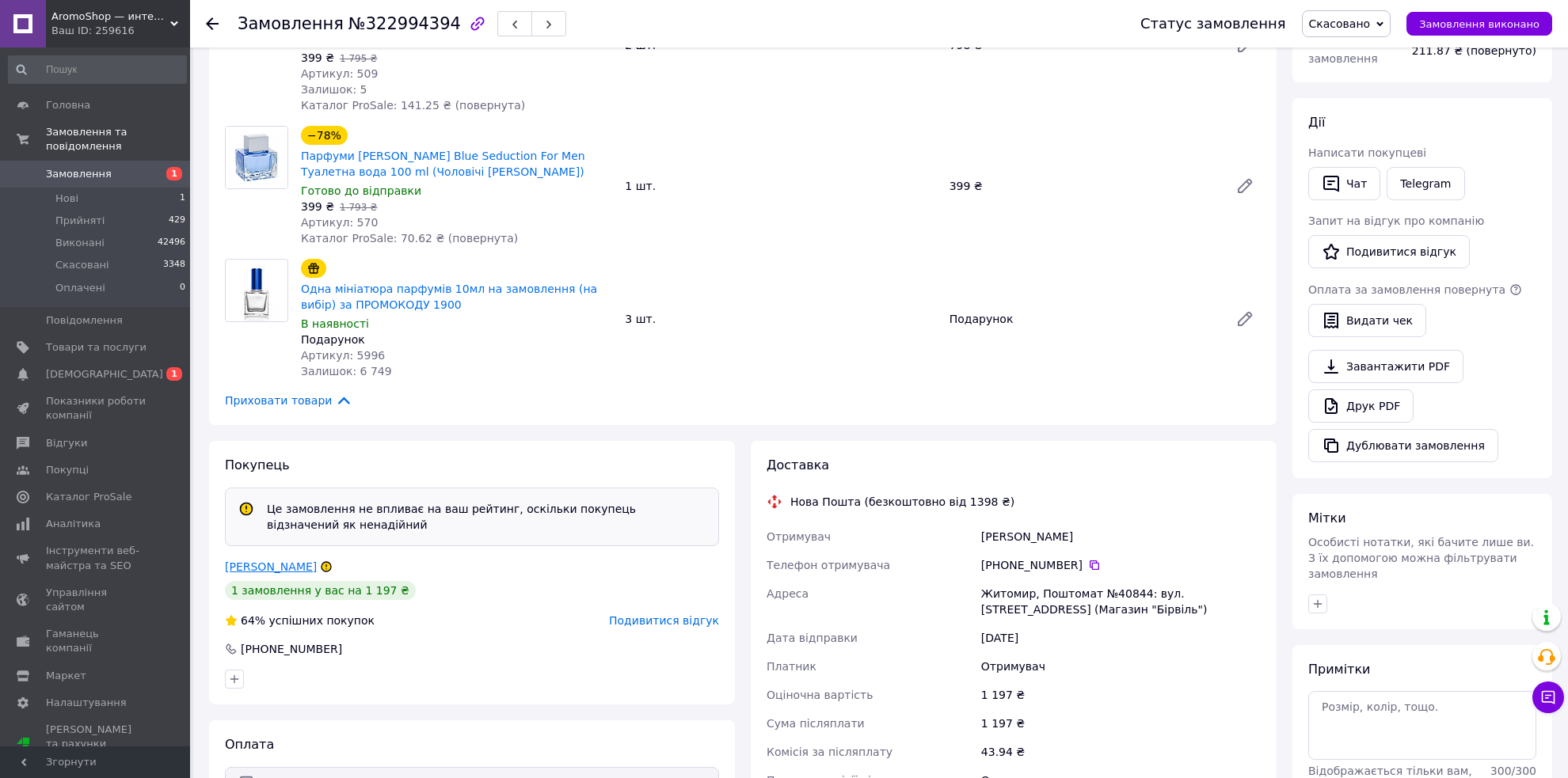
click at [279, 560] on link "Нагорнюк Поліна" at bounding box center [271, 566] width 92 height 12
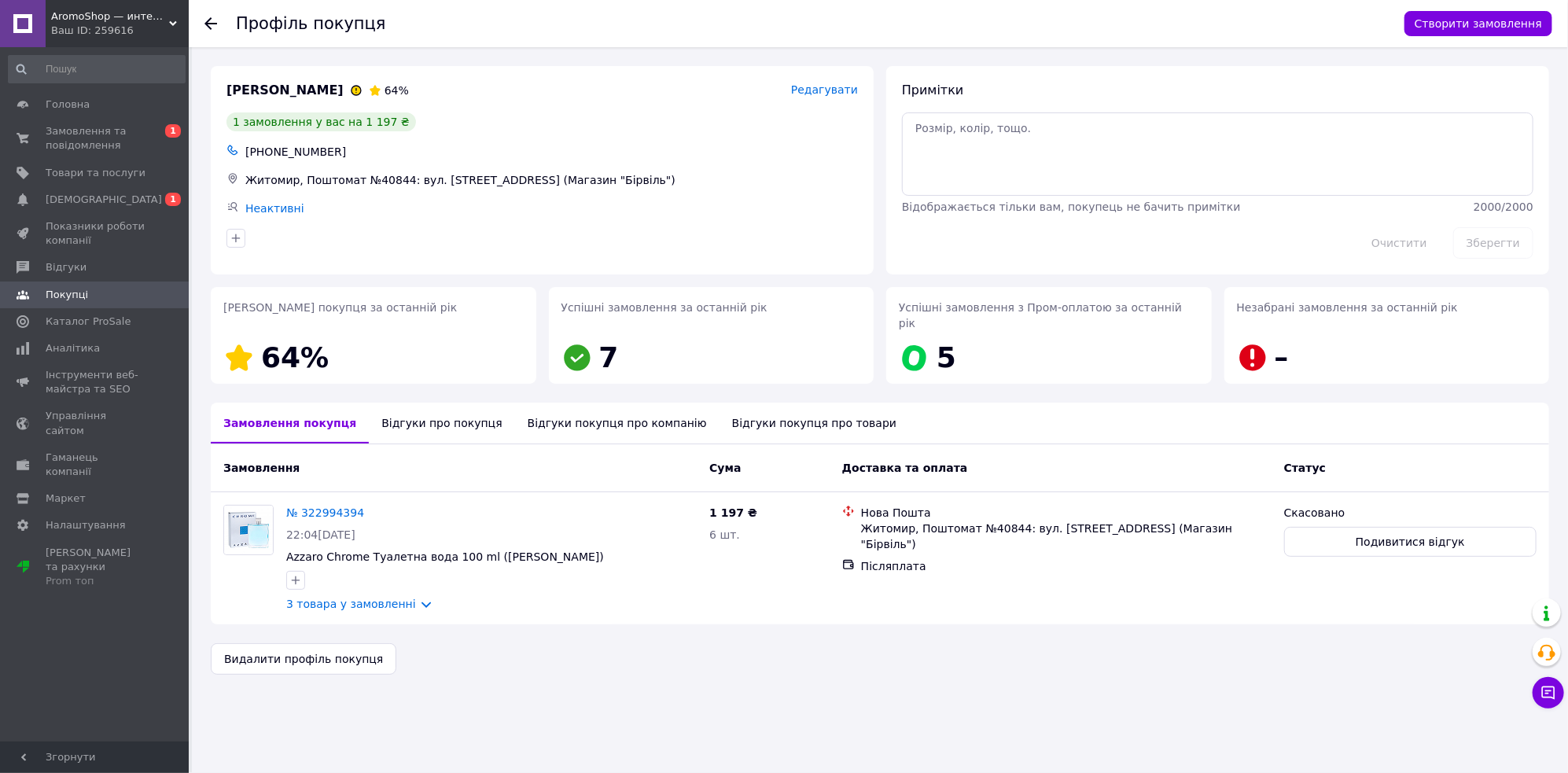
click at [553, 404] on div "Відгуки покупця про компанію" at bounding box center [617, 423] width 204 height 41
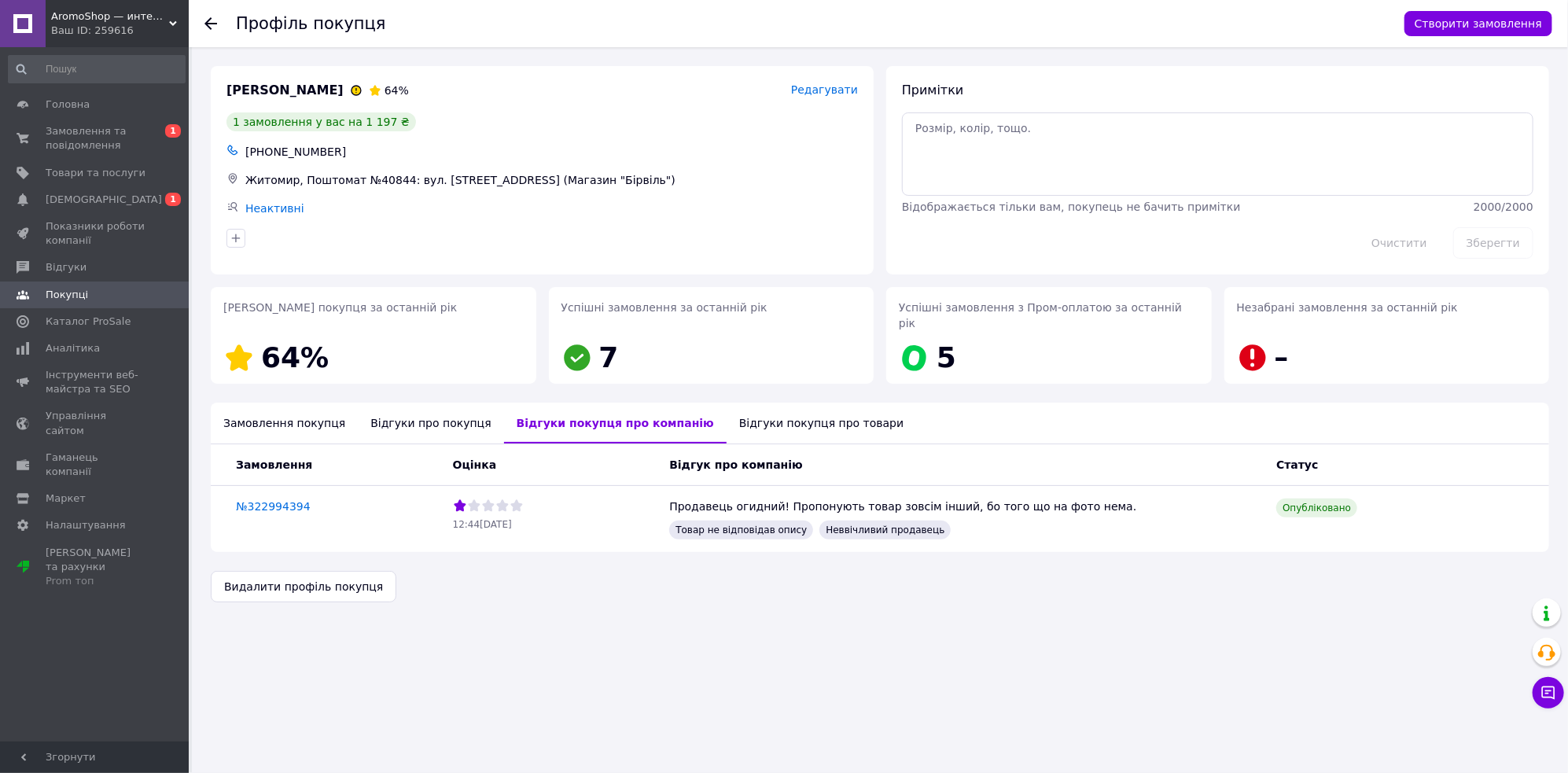
click at [734, 407] on div "Відгуки покупця про товари" at bounding box center [821, 423] width 189 height 41
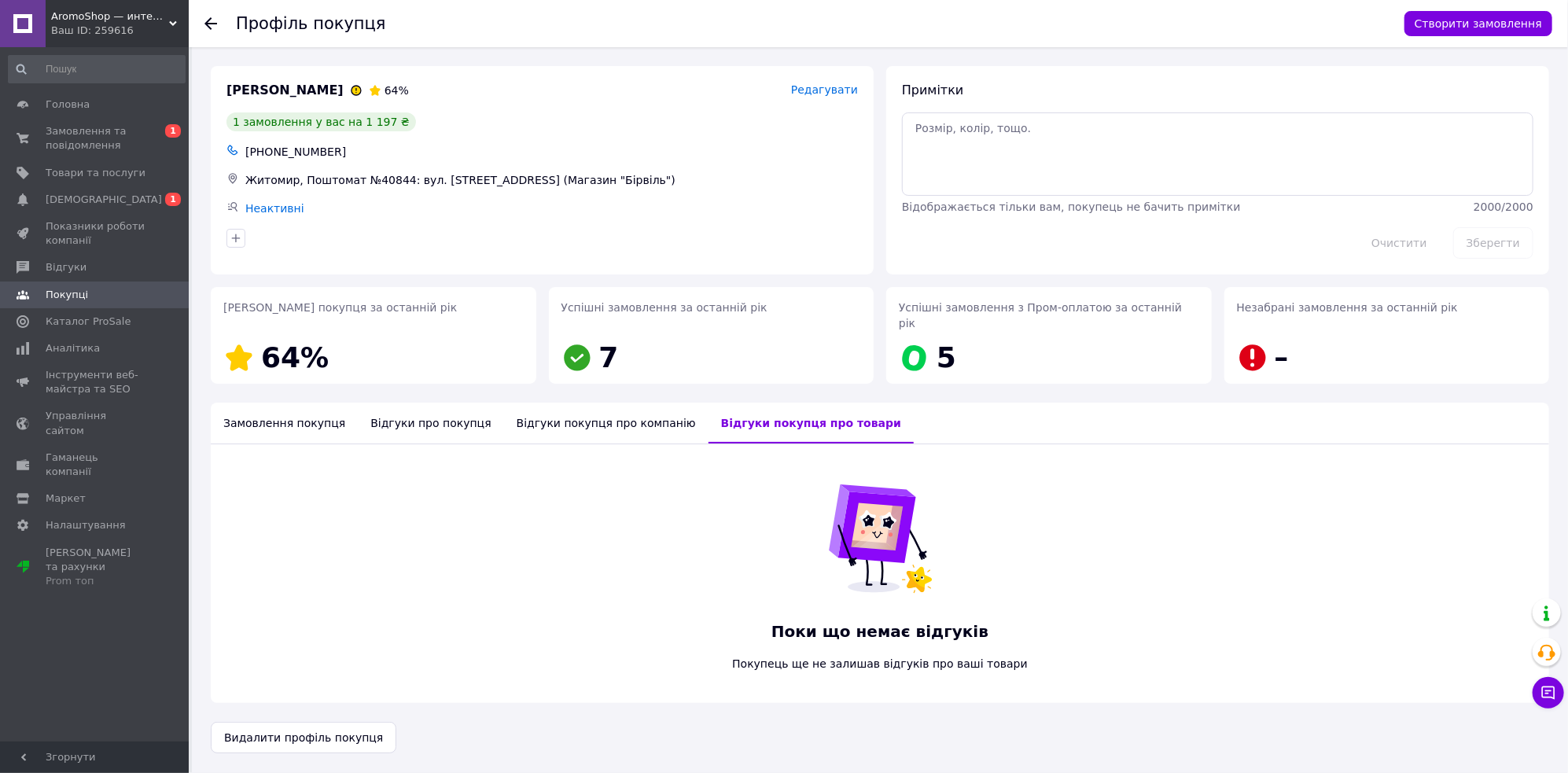
click at [515, 413] on div "Відгуки покупця про компанію" at bounding box center [606, 423] width 204 height 41
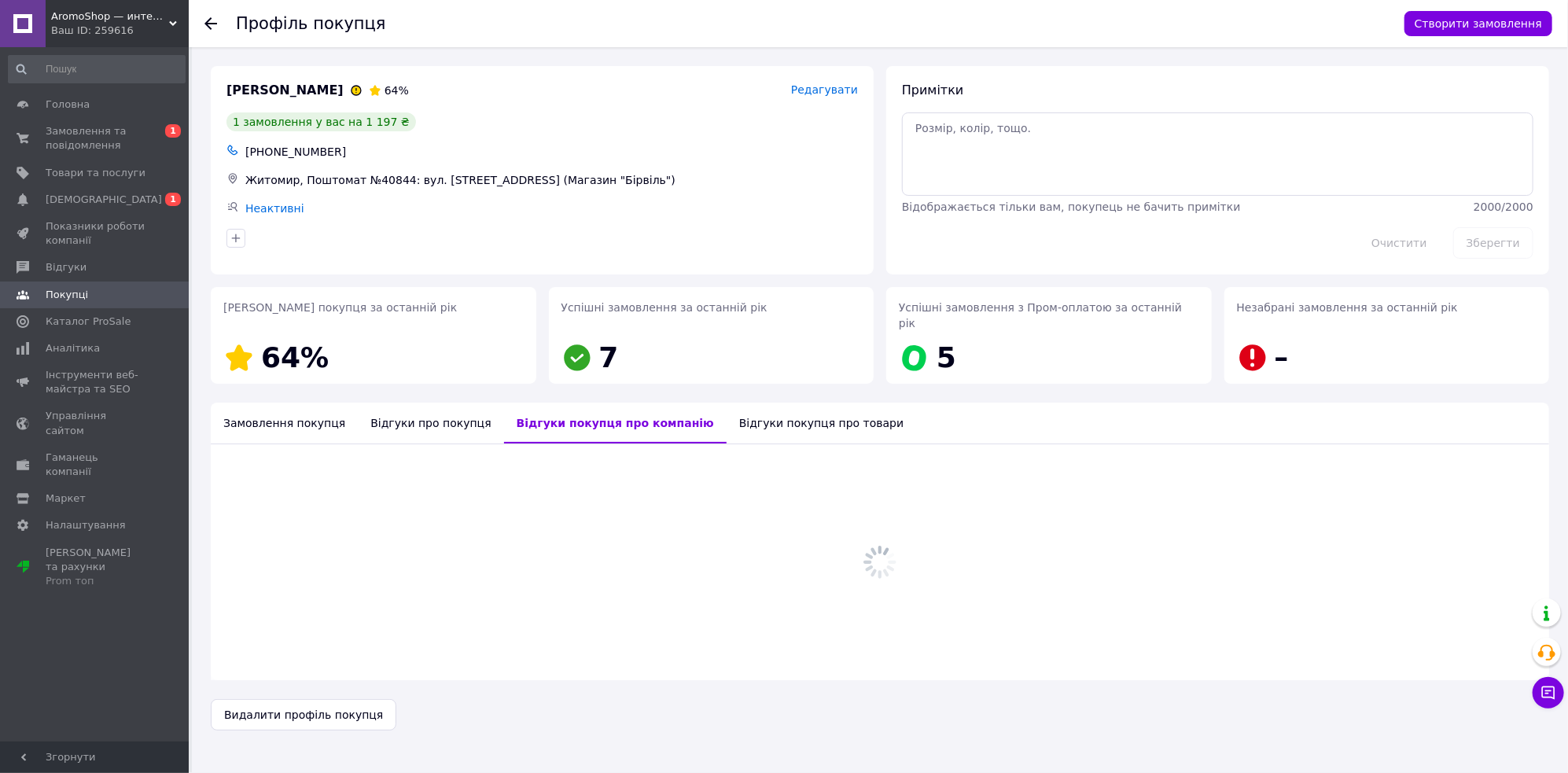
click at [412, 417] on div "Відгуки про покупця" at bounding box center [430, 423] width 146 height 41
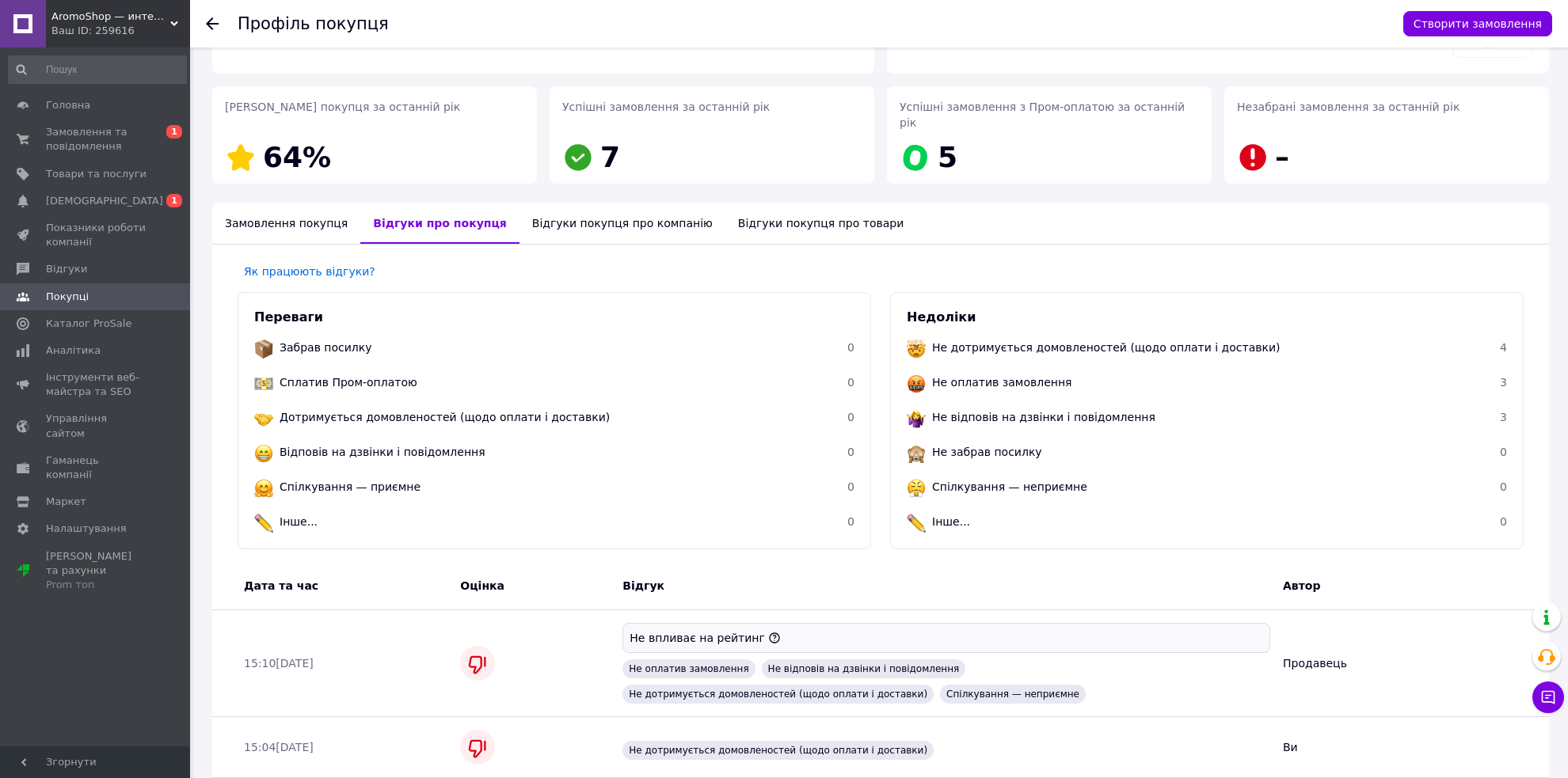
scroll to position [440, 0]
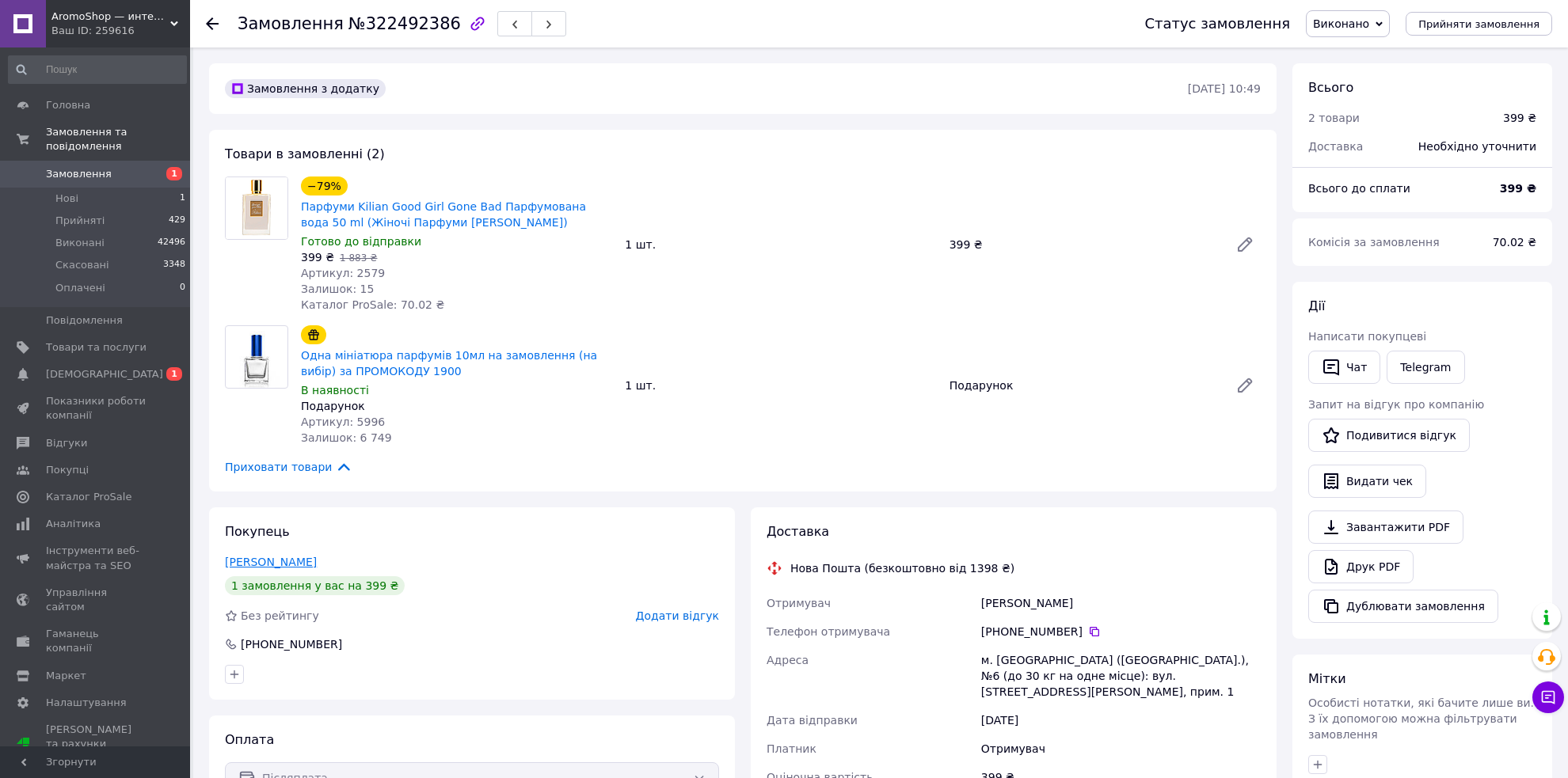
click at [253, 561] on link "Разина Алла" at bounding box center [271, 562] width 92 height 12
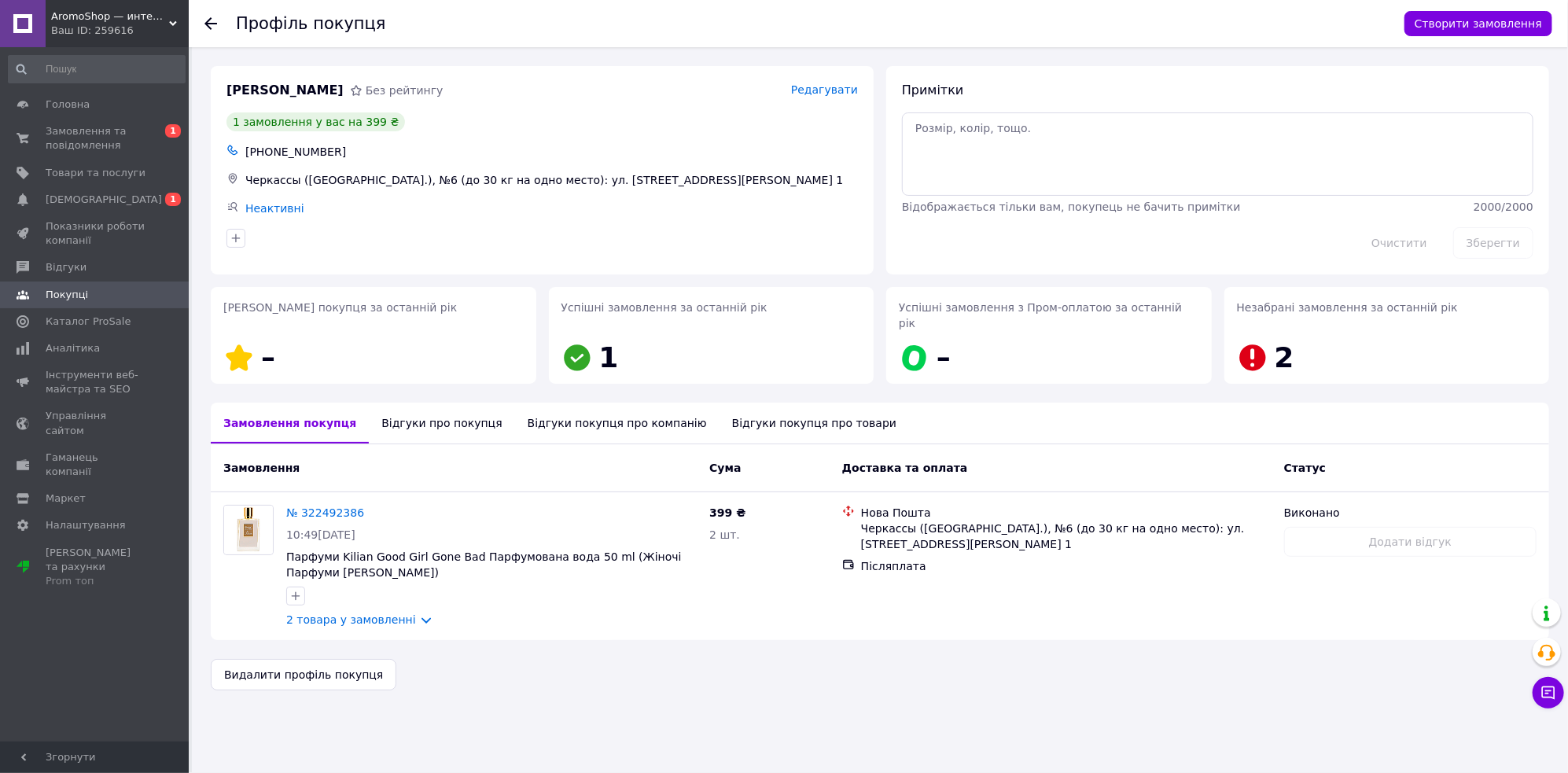
click at [212, 16] on div at bounding box center [210, 24] width 12 height 16
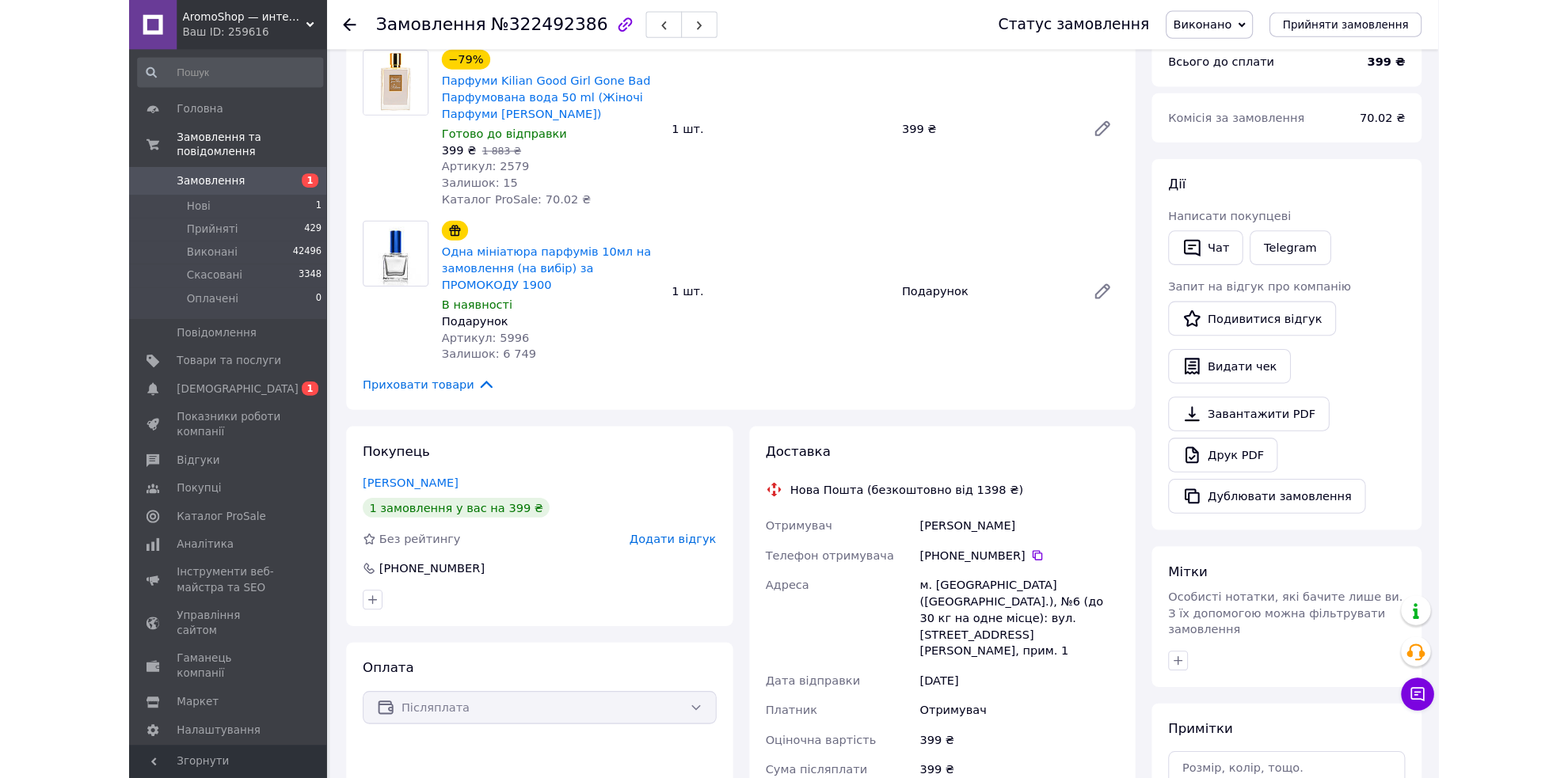
scroll to position [128, 0]
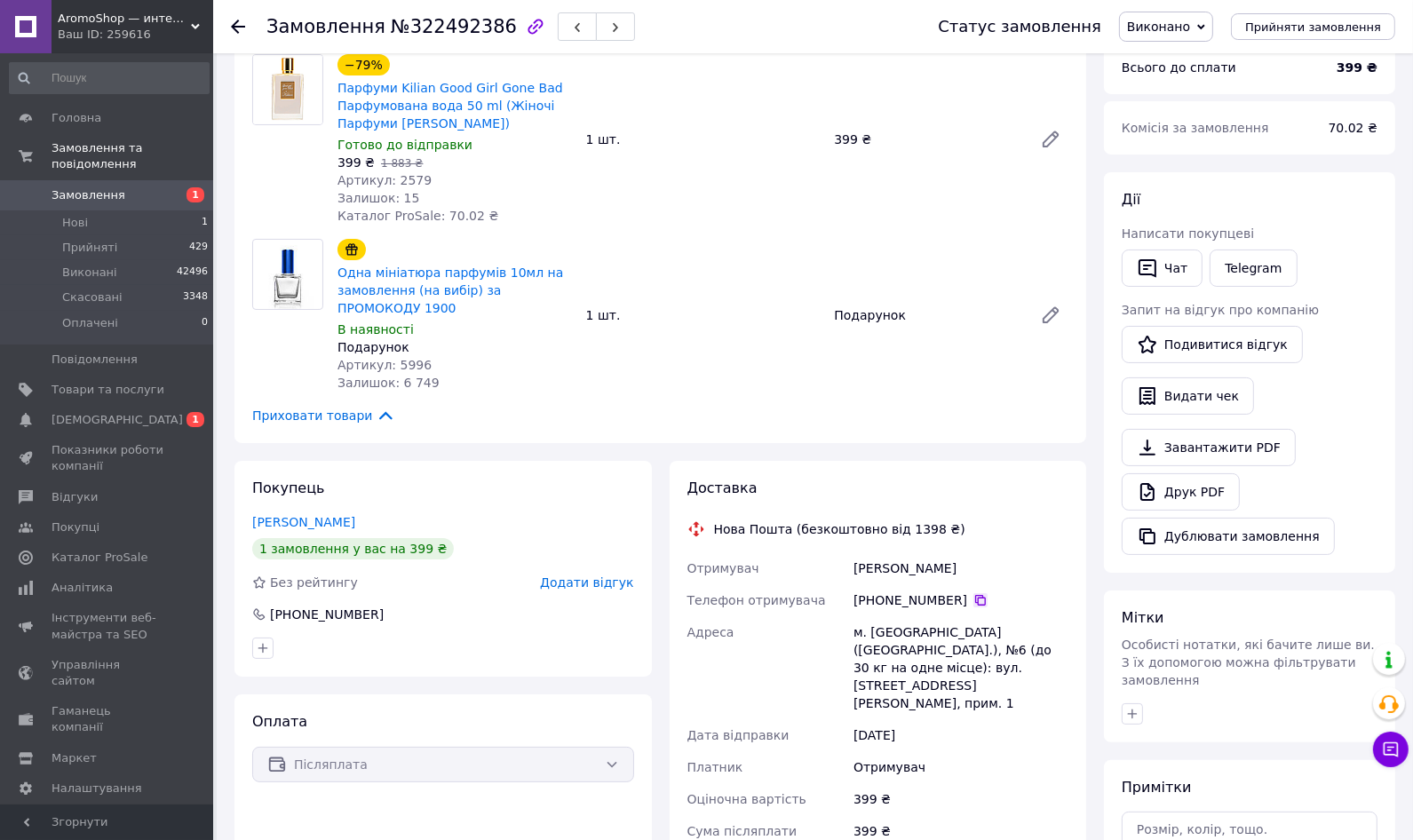
click at [973, 601] on icon at bounding box center [980, 600] width 14 height 14
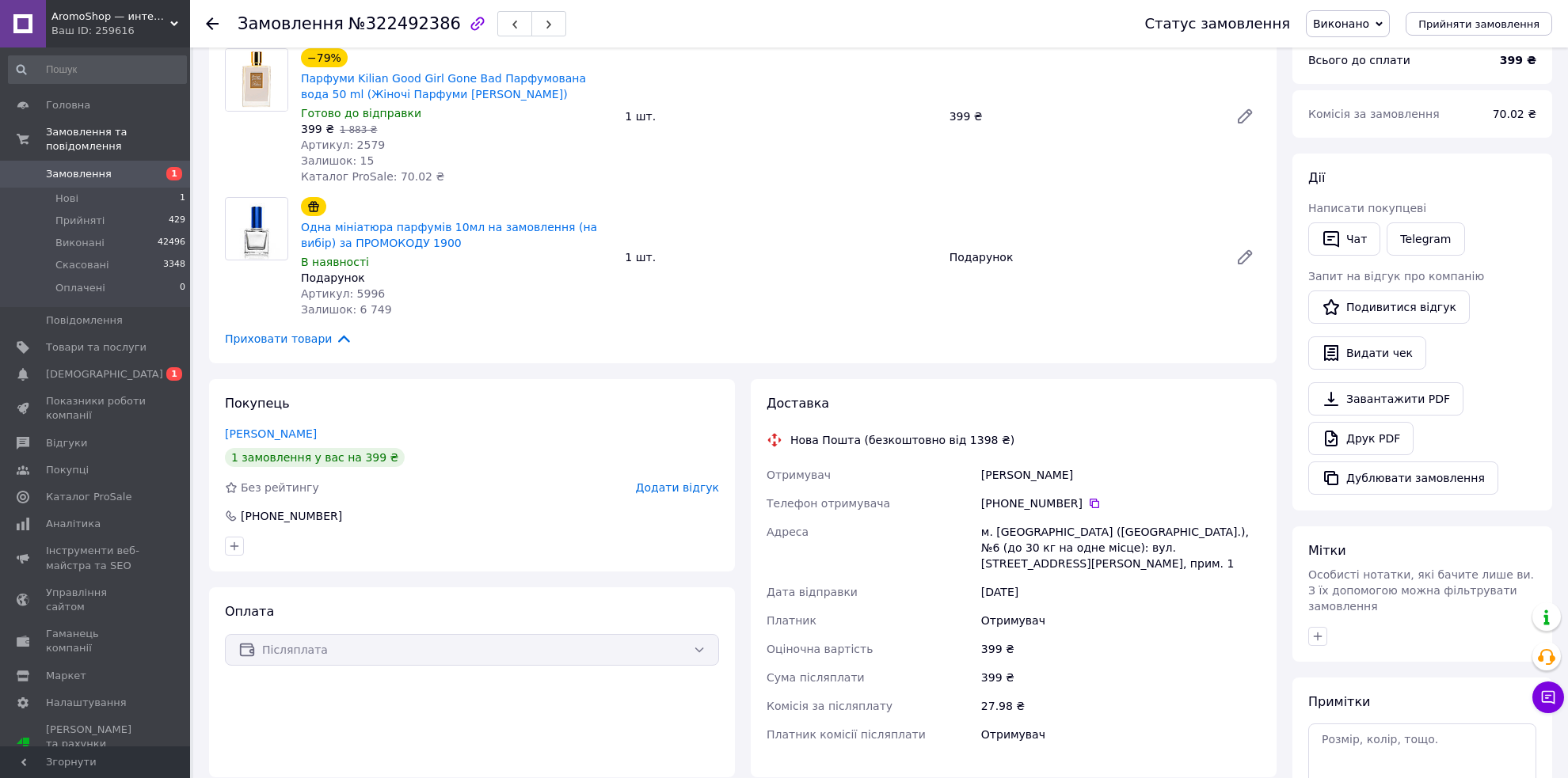
click at [155, 24] on div "Ваш ID: 259616" at bounding box center [121, 31] width 139 height 14
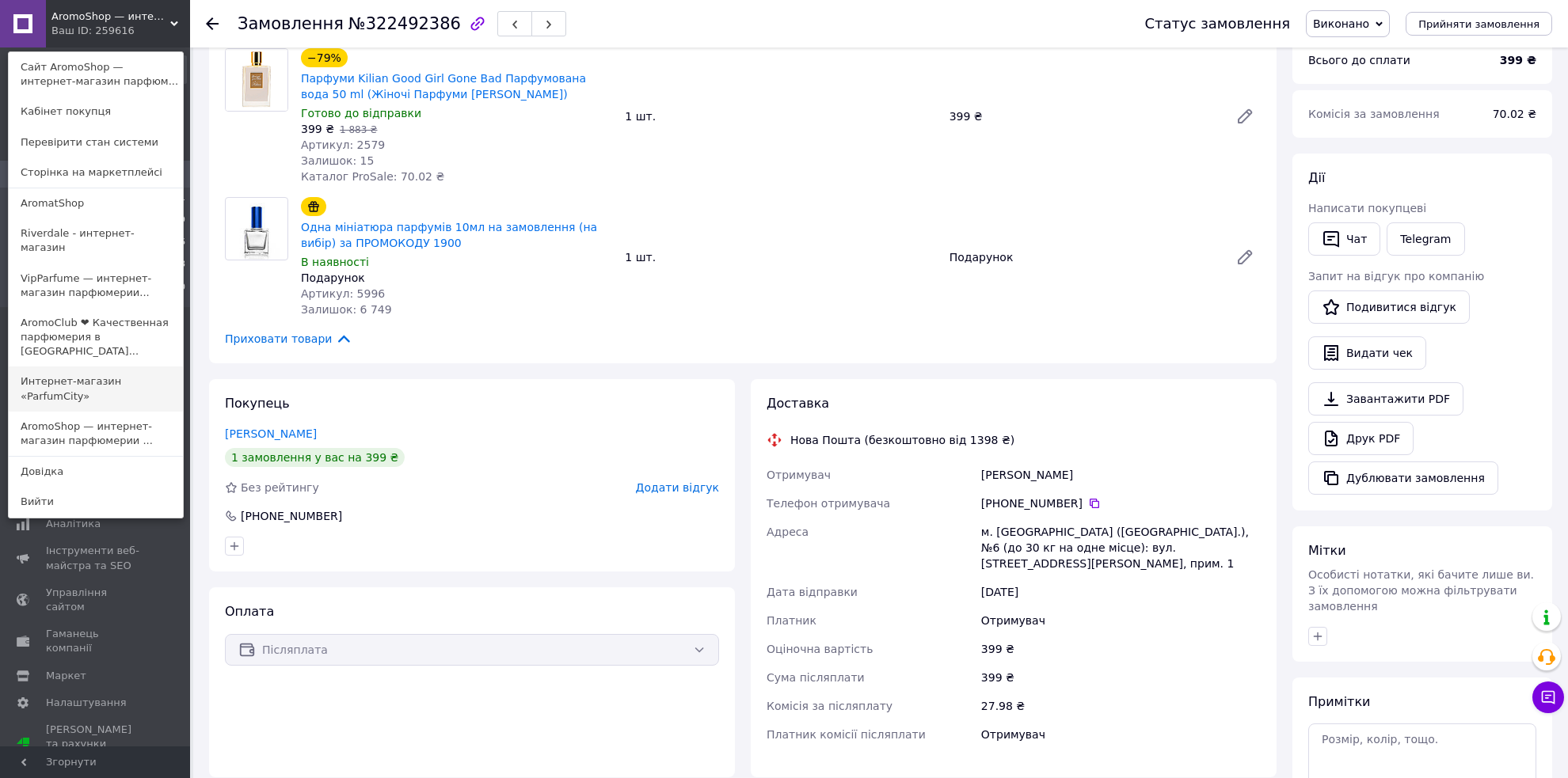
click at [104, 367] on link "Интернет-магазин «ParfumCity»" at bounding box center [96, 389] width 174 height 44
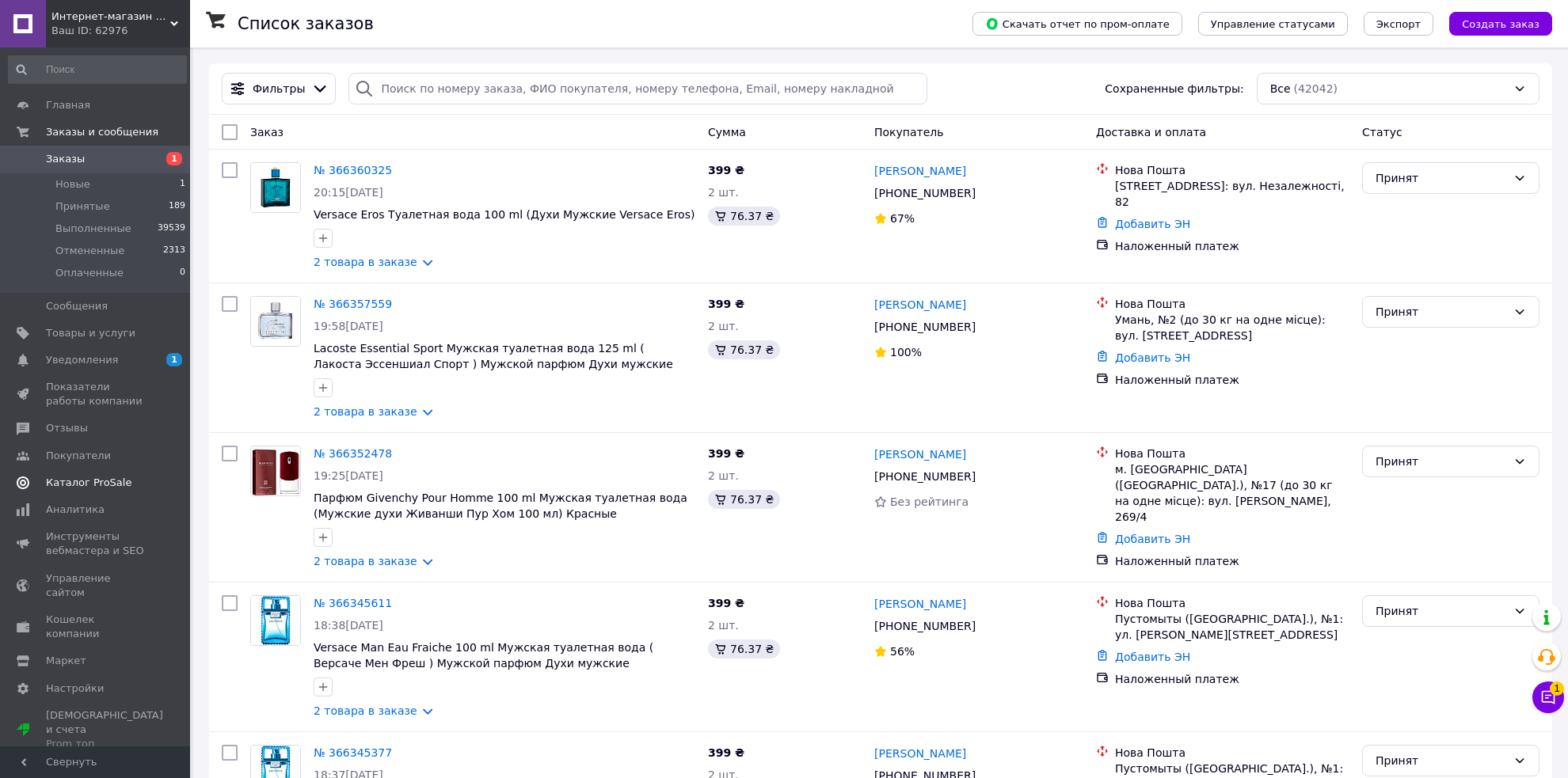
click at [79, 472] on link "Каталог ProSale" at bounding box center [98, 483] width 195 height 27
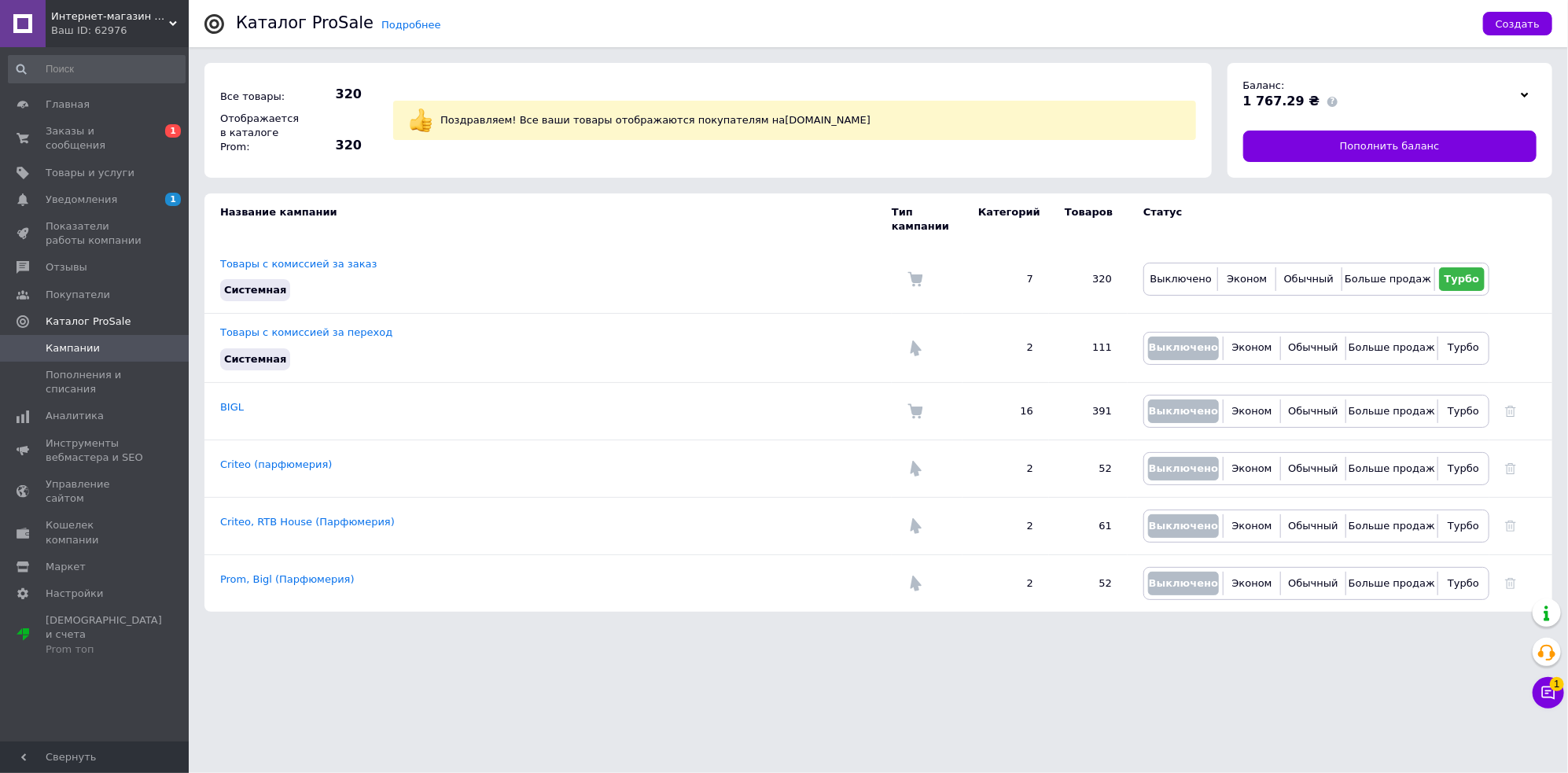
click at [147, 15] on span "Интернет-магазин «ParfumCity»" at bounding box center [110, 17] width 118 height 14
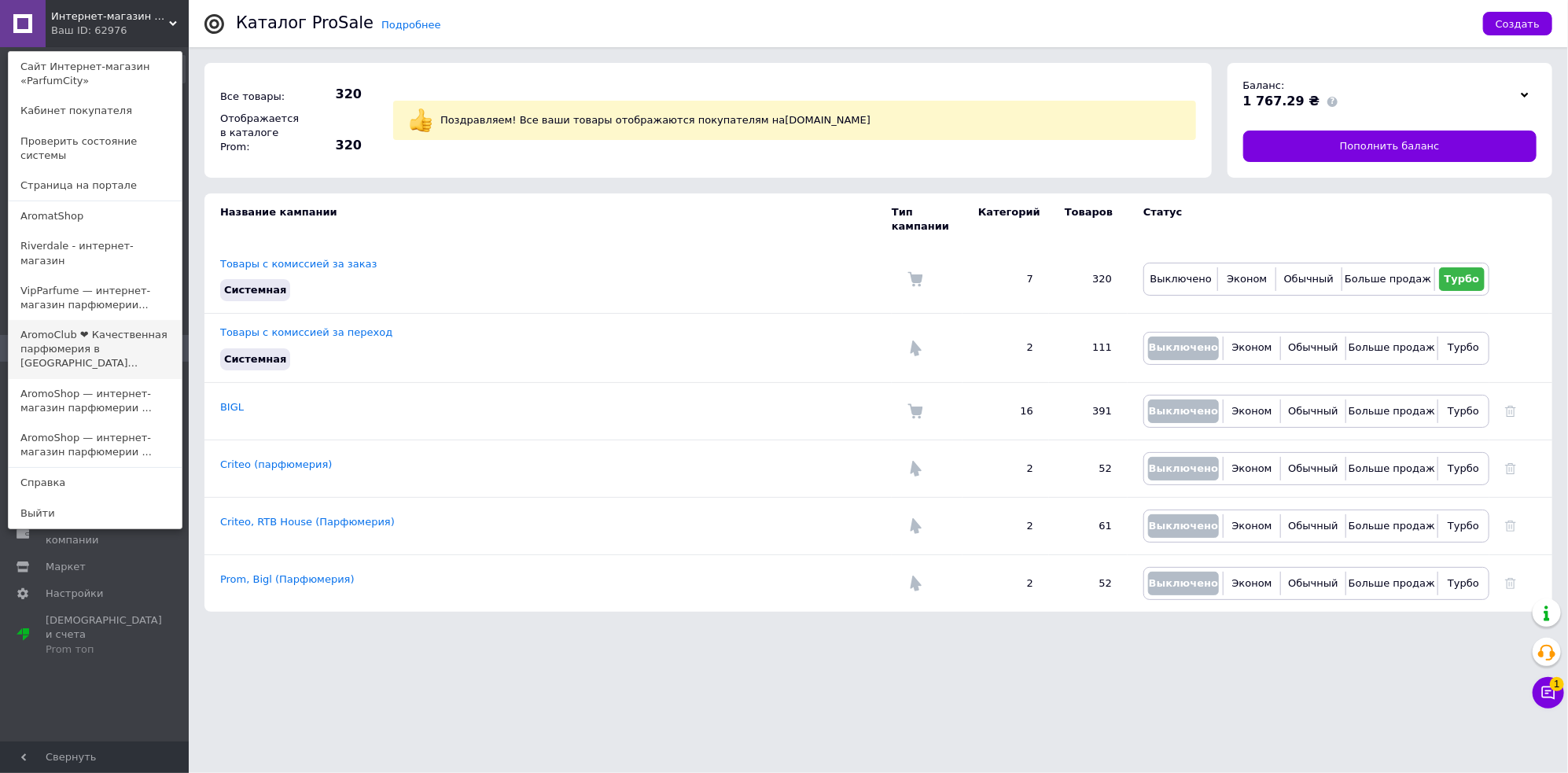
click at [112, 320] on link "AromoClub ❤ Качественная парфюмерия в [GEOGRAPHIC_DATA]..." at bounding box center [95, 350] width 173 height 59
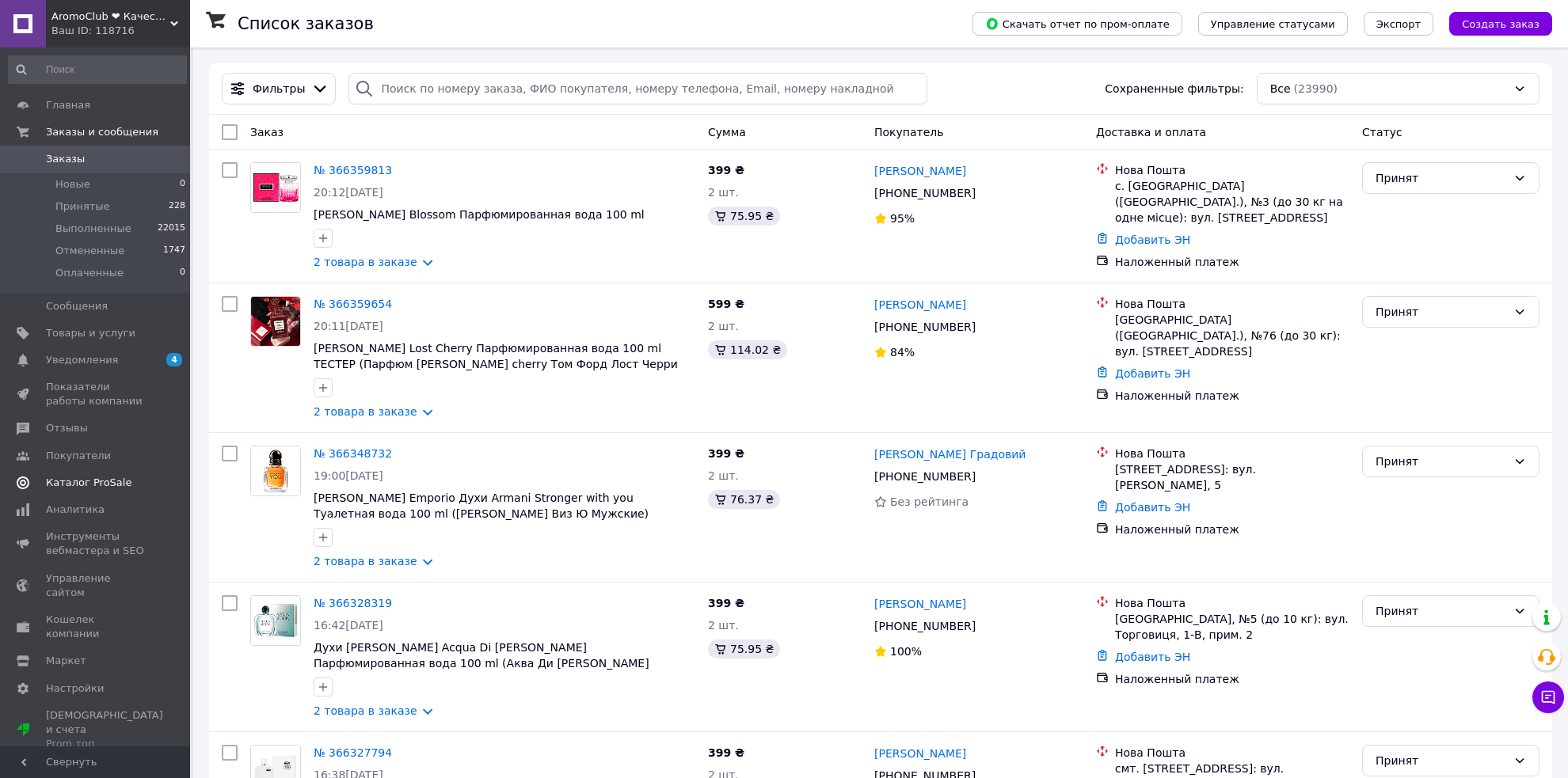
click at [98, 480] on span "Каталог ProSale" at bounding box center [88, 483] width 85 height 14
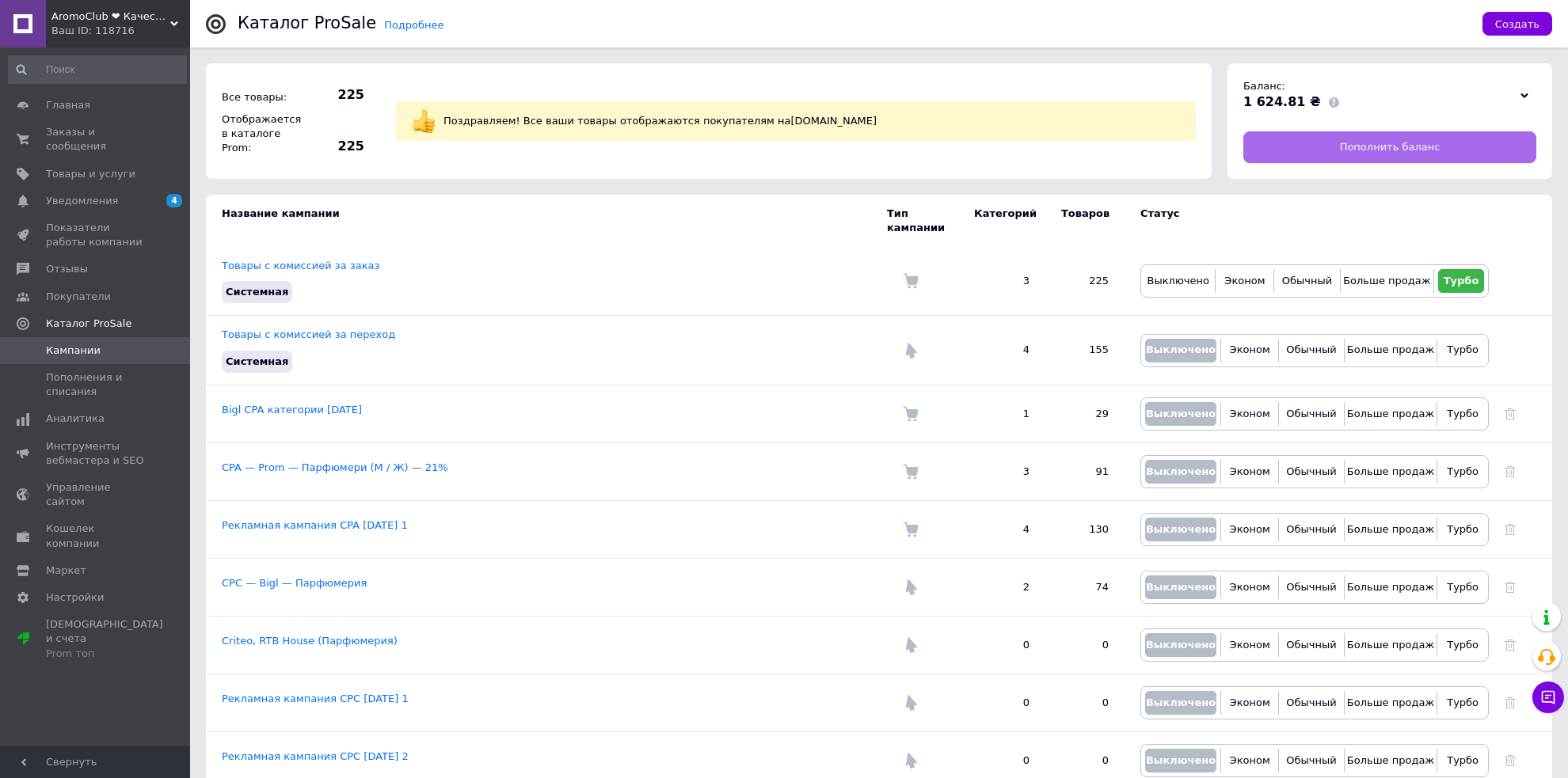
click at [1387, 149] on span "Пополнить баланс" at bounding box center [1391, 148] width 101 height 14
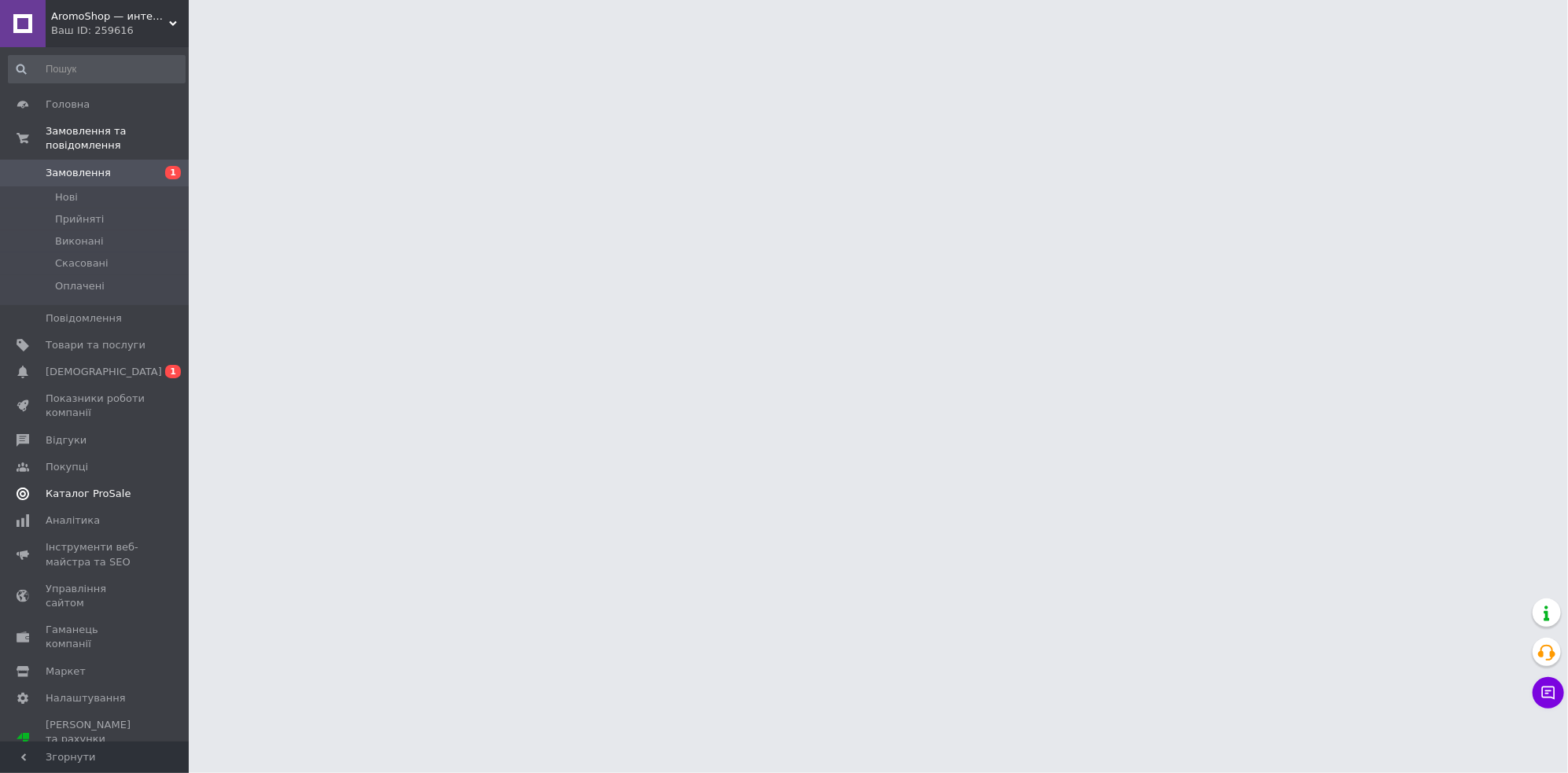
click at [132, 487] on span "Каталог ProSale" at bounding box center [95, 494] width 100 height 14
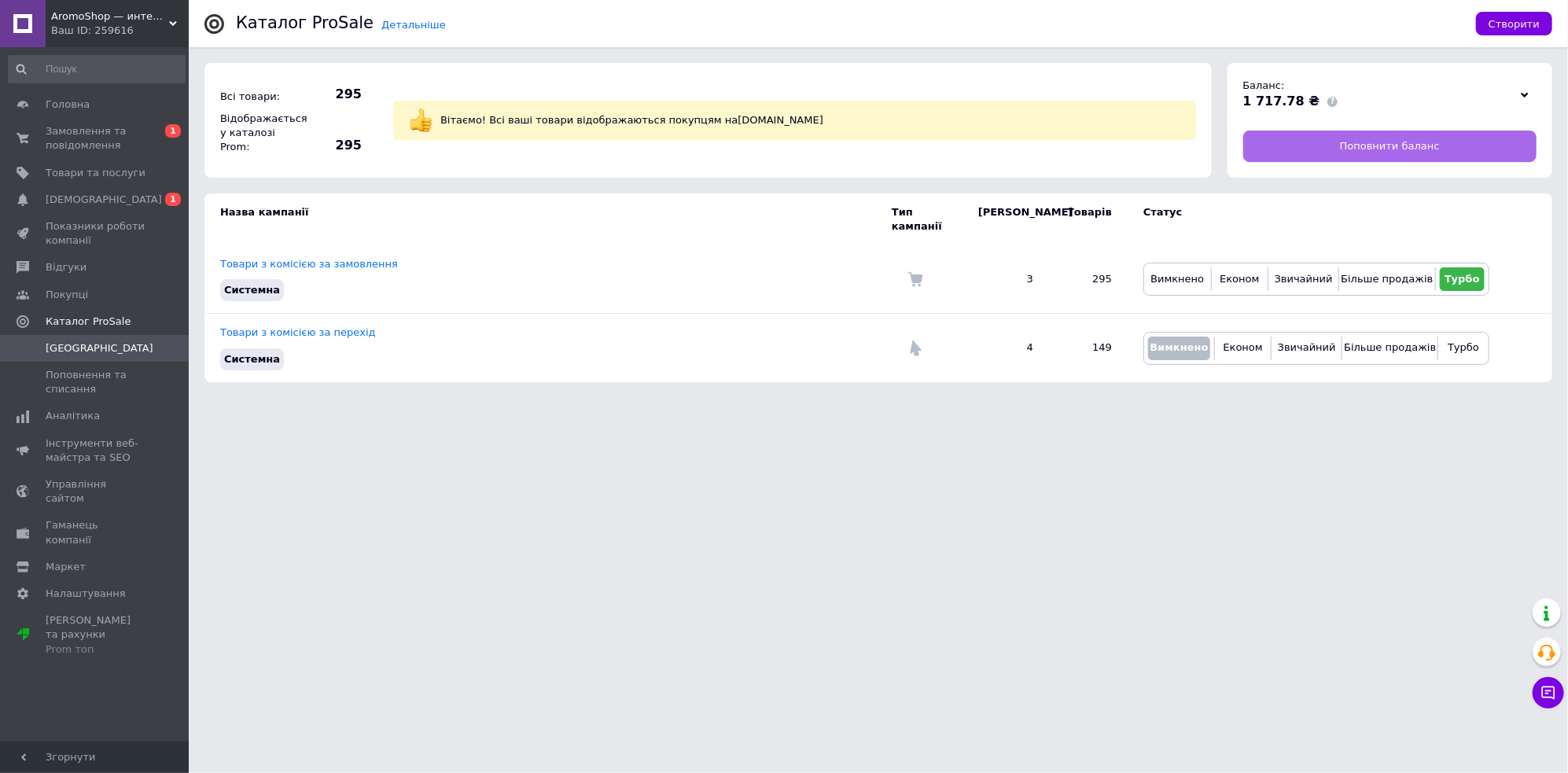
click at [1350, 154] on link "Поповнити баланс" at bounding box center [1390, 147] width 294 height 31
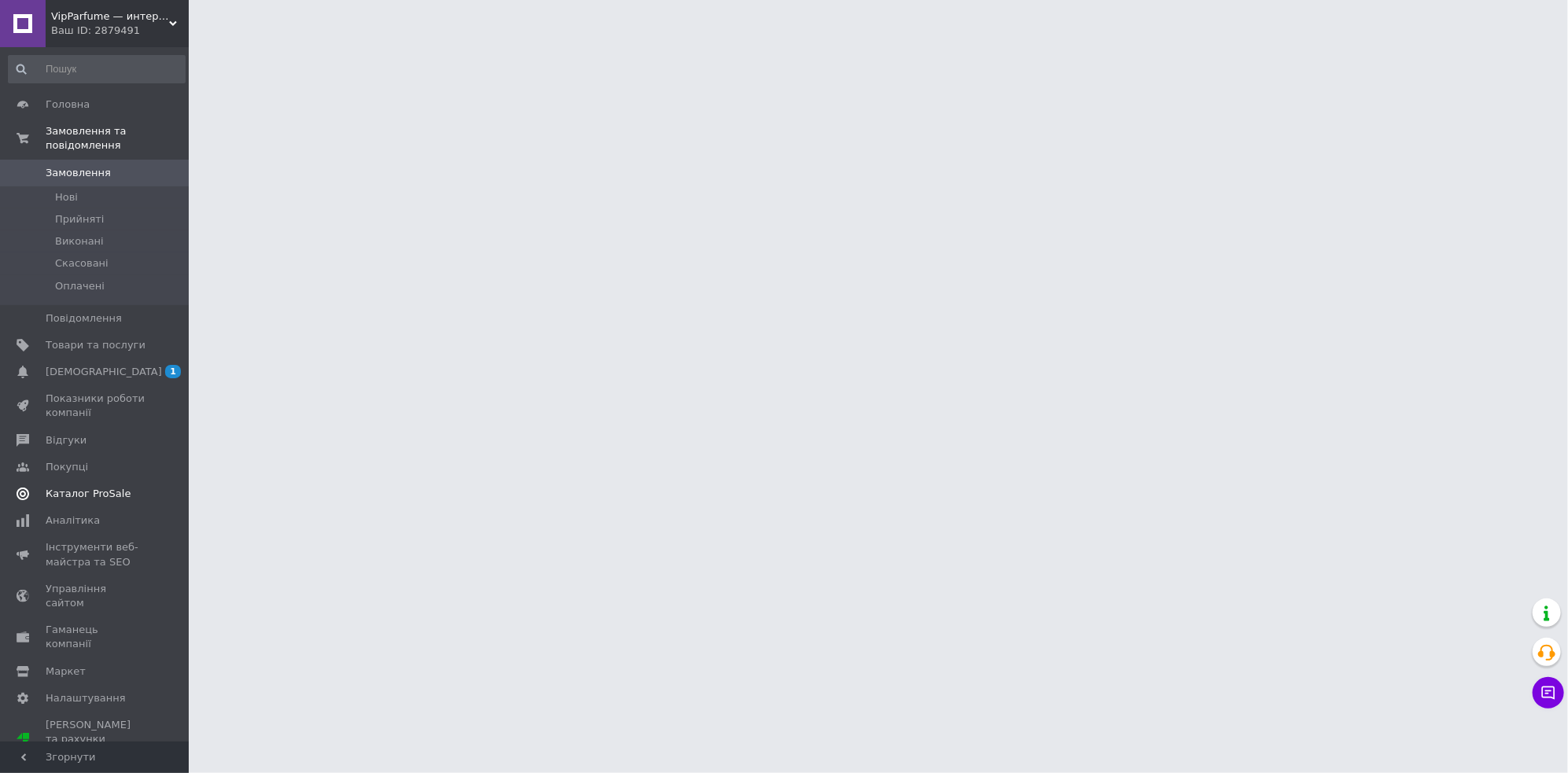
click at [149, 487] on span at bounding box center [167, 494] width 44 height 14
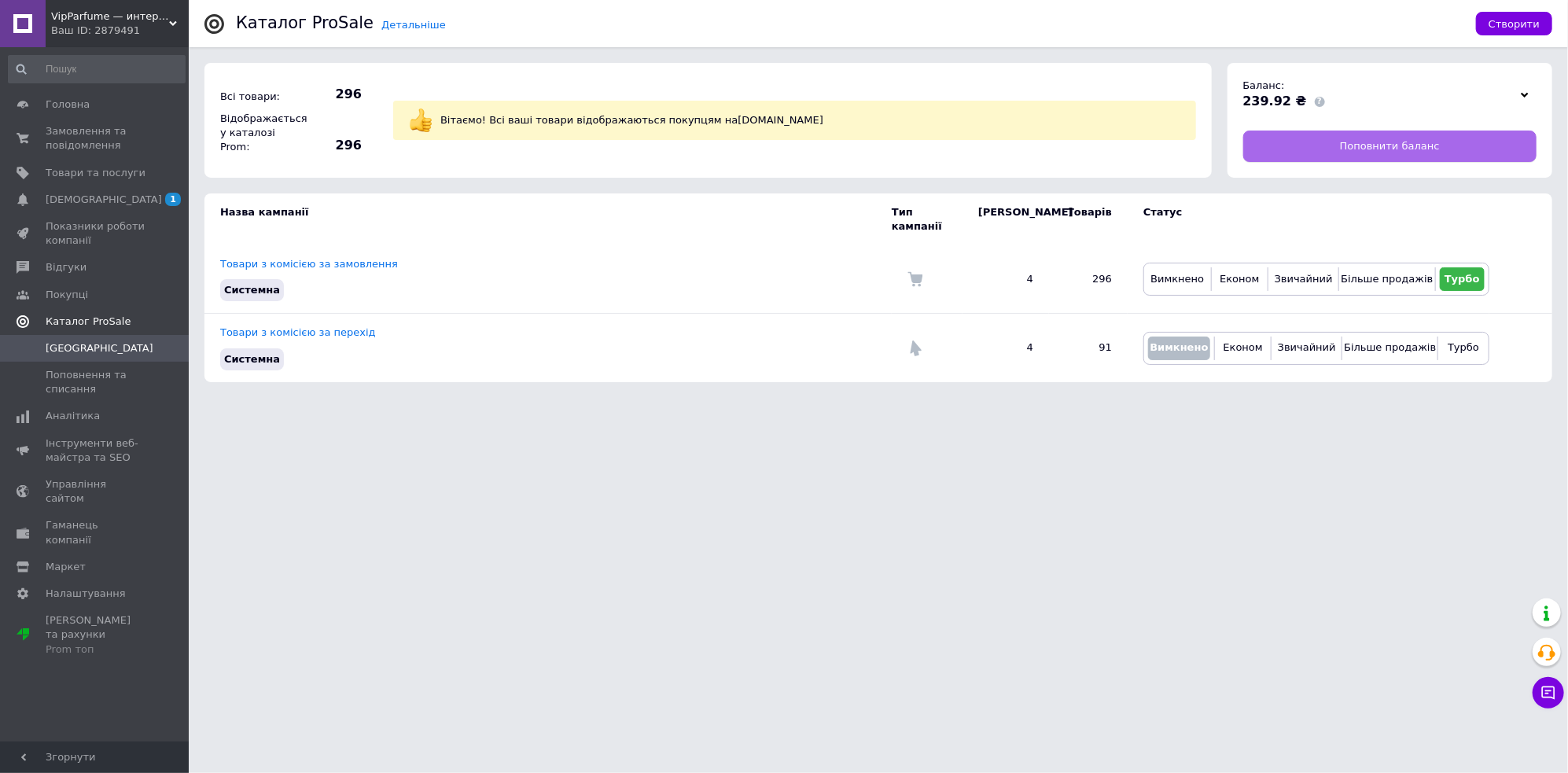
click at [1295, 145] on link "Поповнити баланс" at bounding box center [1390, 147] width 294 height 31
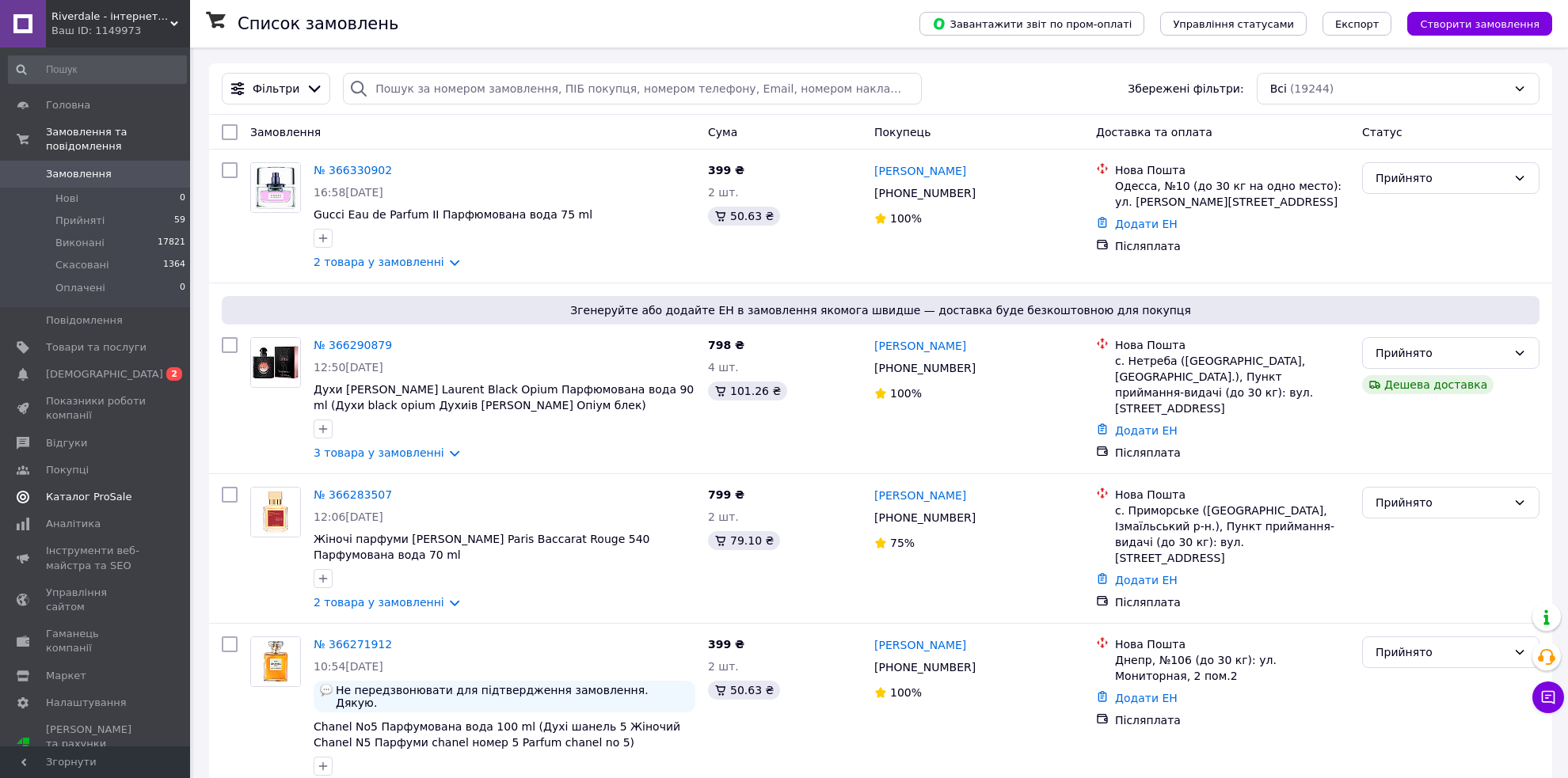
click at [125, 490] on span "Каталог ProSale" at bounding box center [96, 497] width 101 height 14
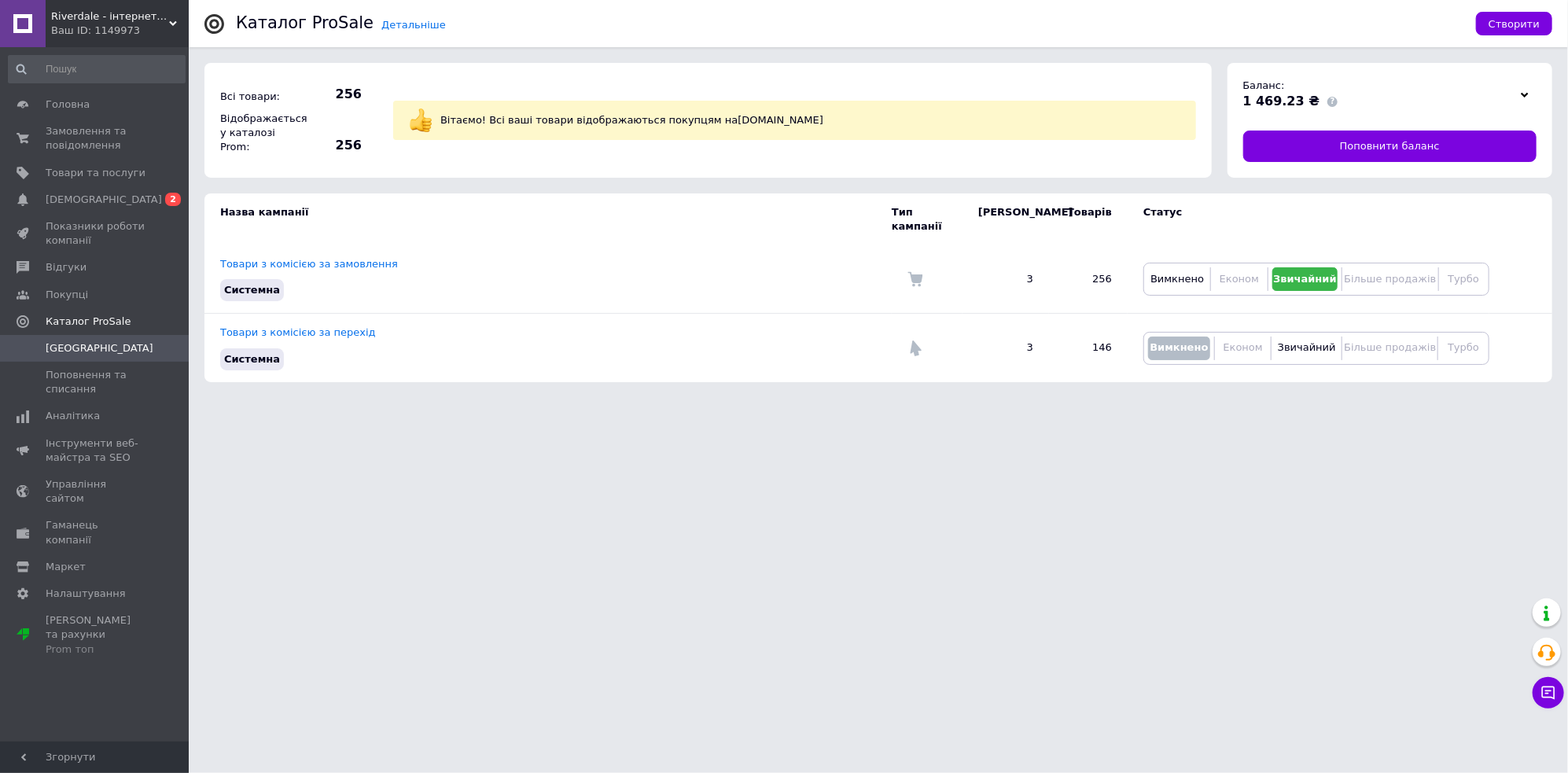
click at [83, 34] on div "Ваш ID: 1149973" at bounding box center [120, 31] width 138 height 14
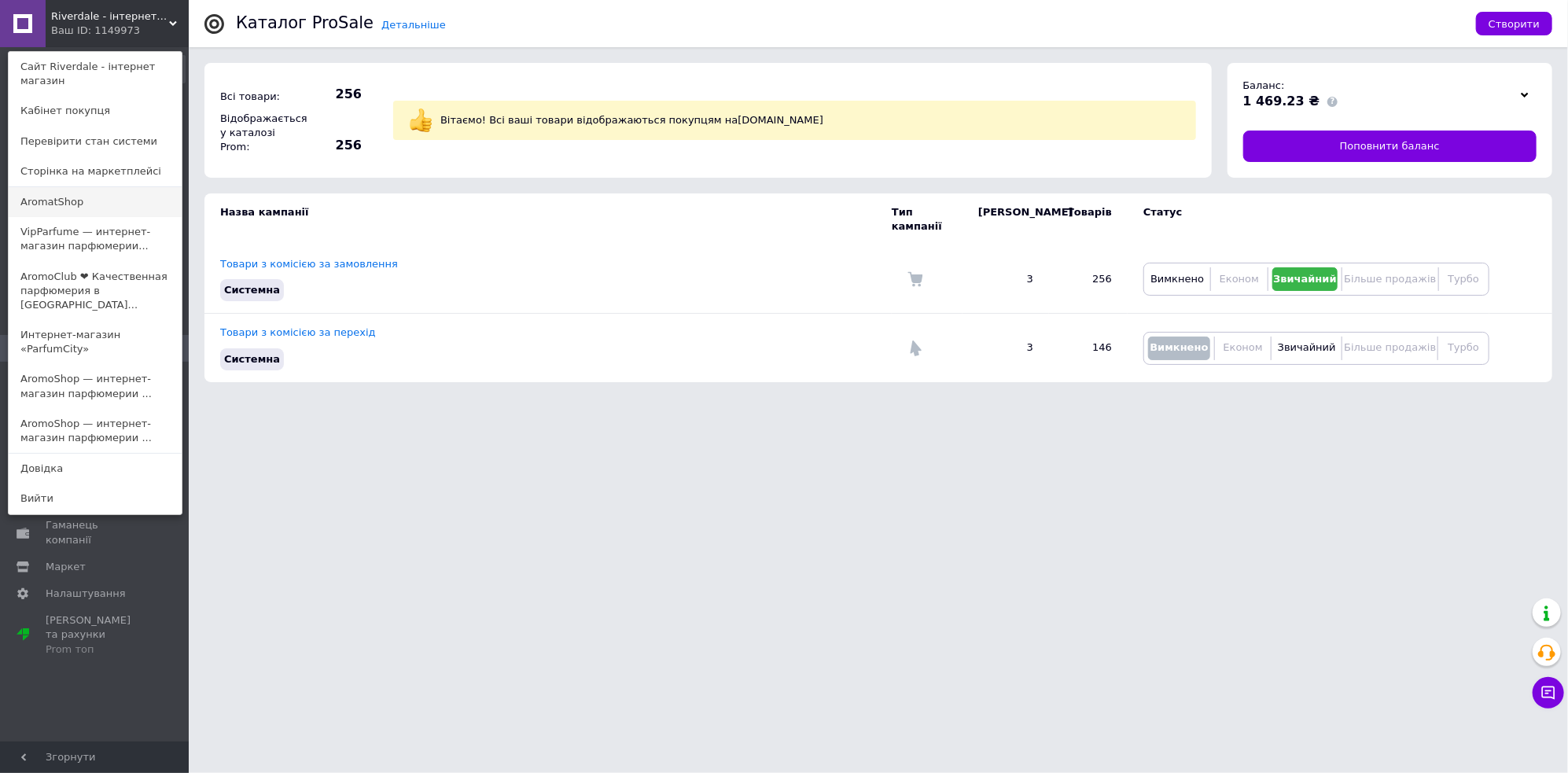
click at [91, 194] on link "AromatShop" at bounding box center [95, 202] width 173 height 30
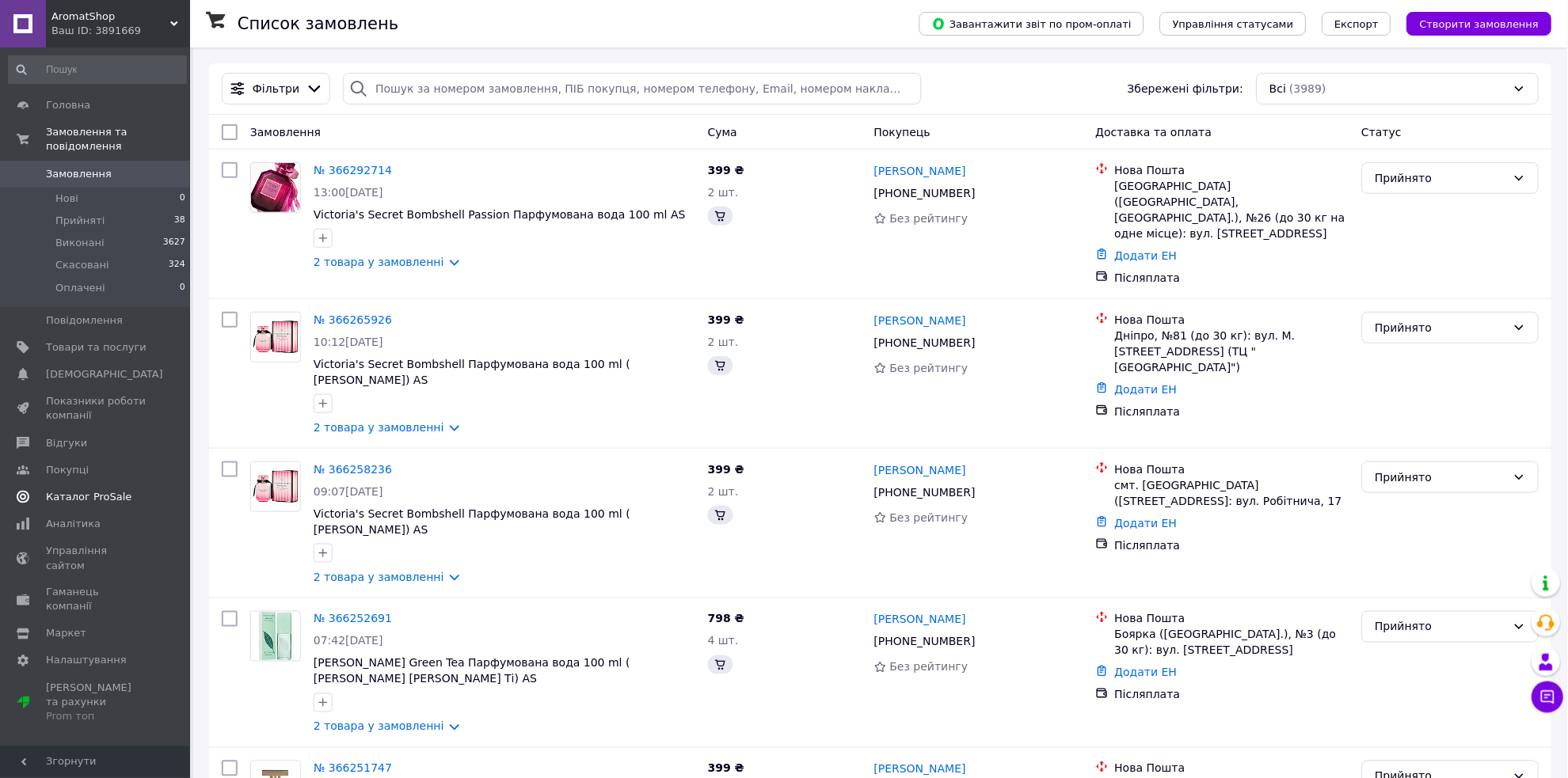
click at [129, 490] on span "Каталог ProSale" at bounding box center [96, 497] width 101 height 14
